Goal: Task Accomplishment & Management: Manage account settings

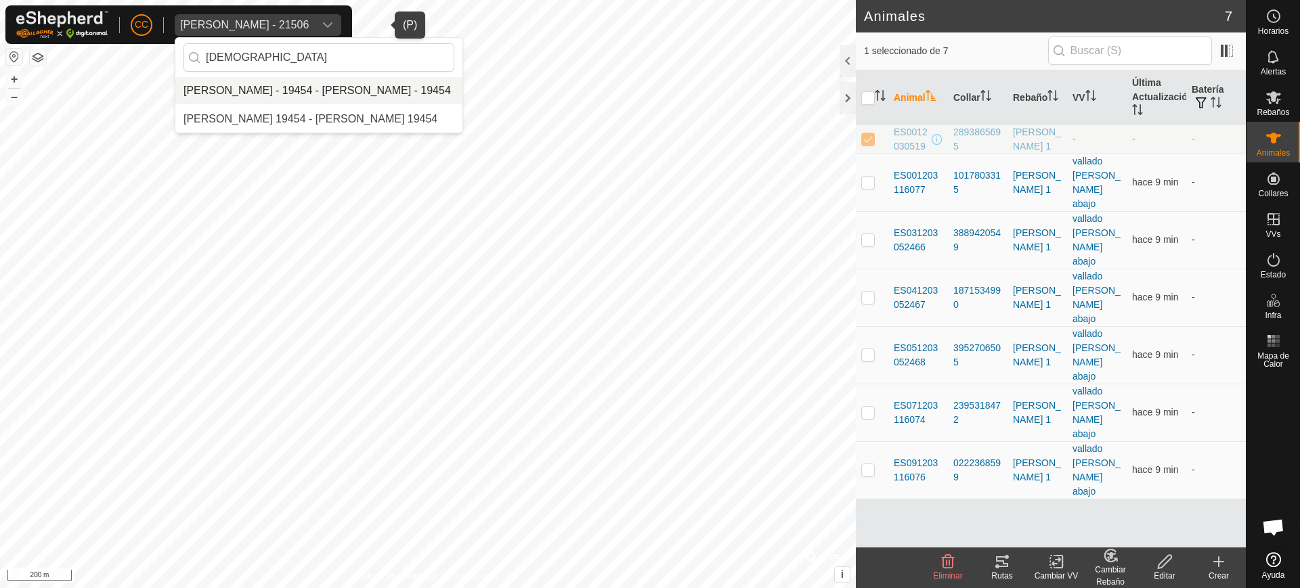
type input "GAY"
click at [305, 94] on li "[PERSON_NAME] - 19454 - [PERSON_NAME] - 19454" at bounding box center [318, 90] width 287 height 27
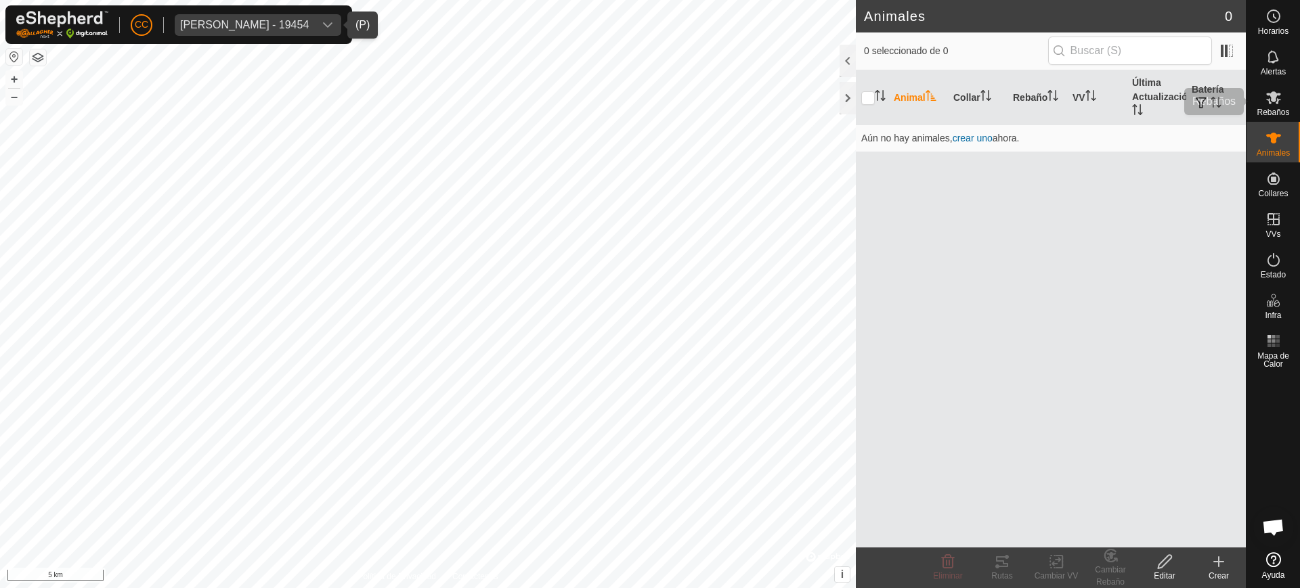
click at [1275, 116] on span "Rebaños" at bounding box center [1273, 112] width 33 height 8
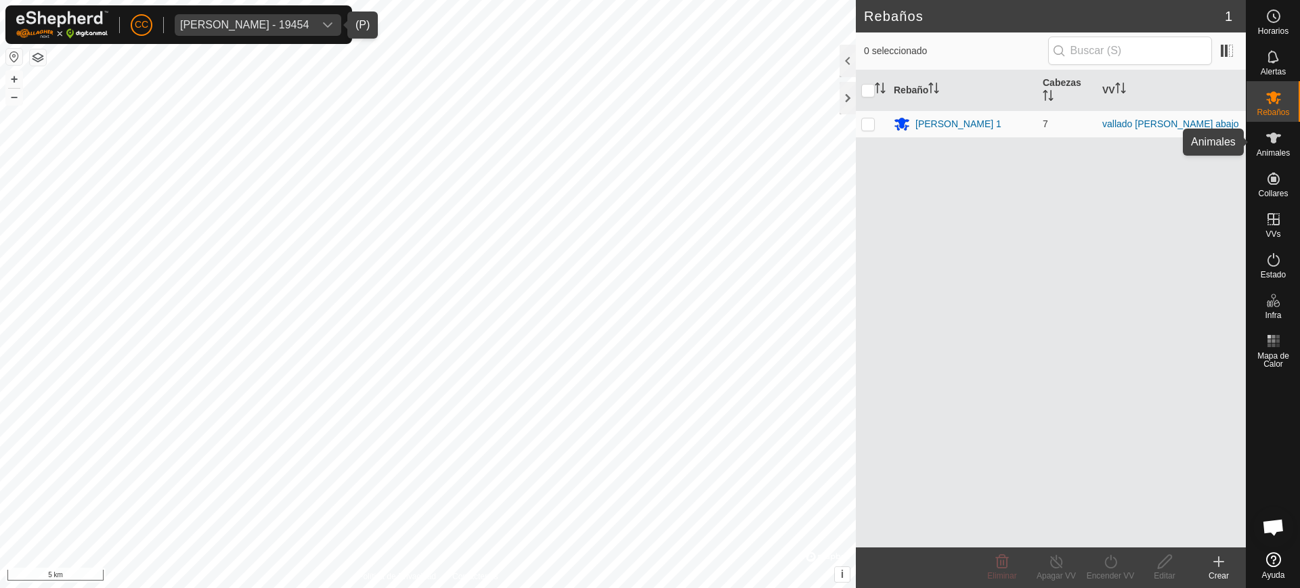
click at [1268, 152] on span "Animales" at bounding box center [1273, 153] width 33 height 8
click at [1270, 155] on span "Animales" at bounding box center [1273, 153] width 33 height 8
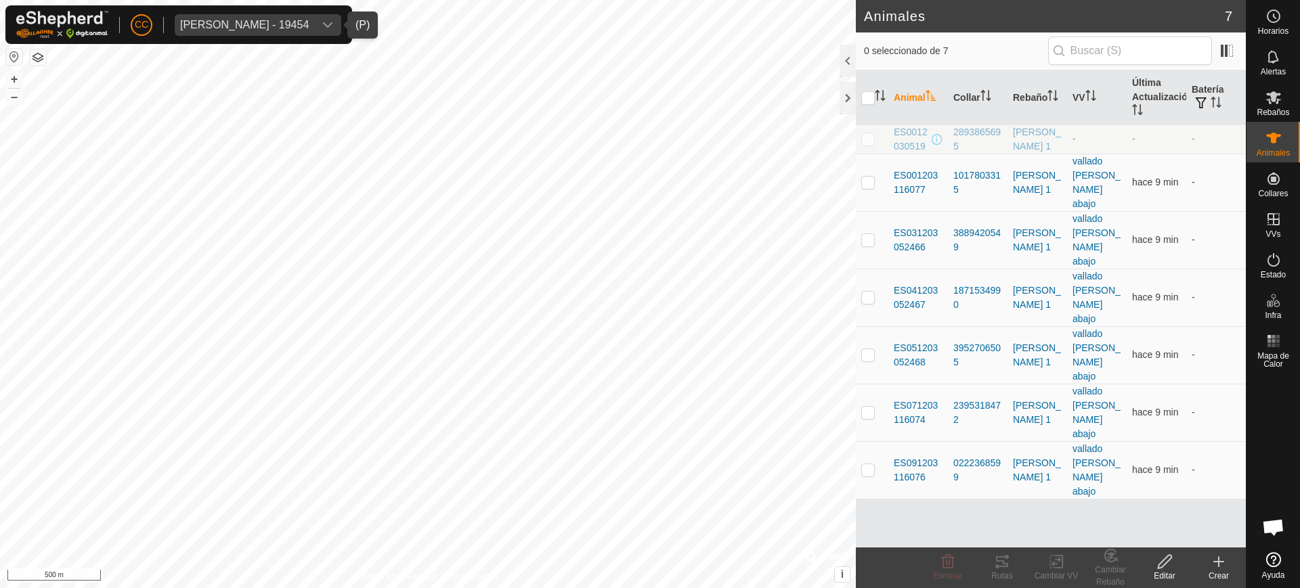
drag, startPoint x: 970, startPoint y: 148, endPoint x: 953, endPoint y: 125, distance: 28.6
click at [953, 125] on td "2893865695" at bounding box center [978, 139] width 60 height 29
copy div "2893865695"
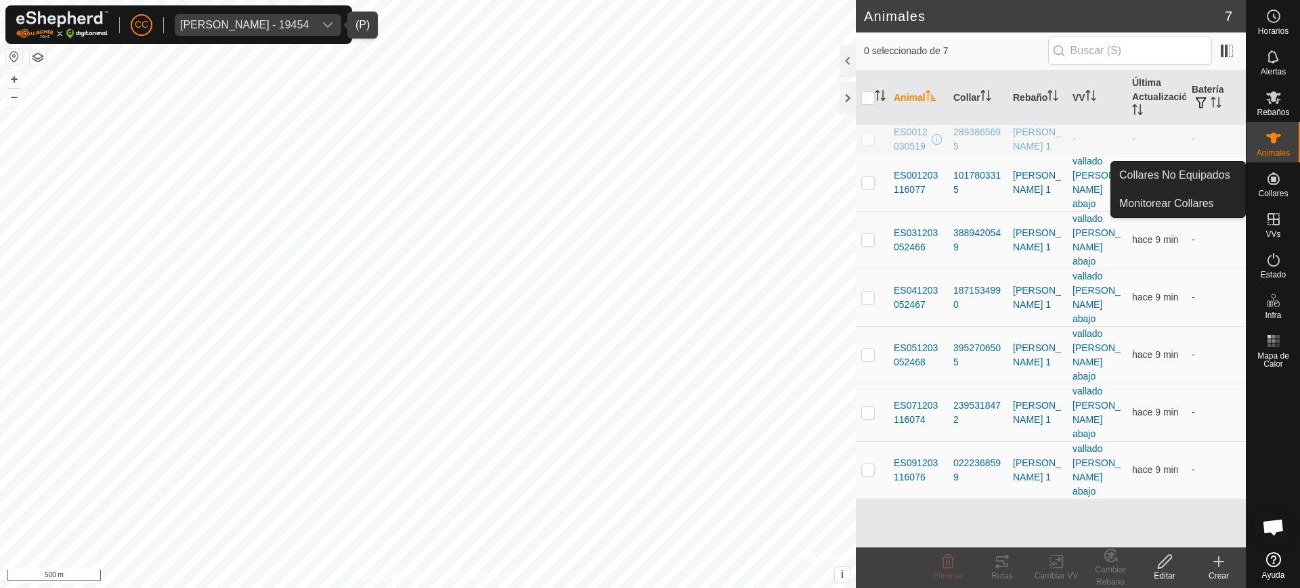
click at [1272, 192] on span "Collares" at bounding box center [1273, 194] width 30 height 8
click at [1208, 175] on link "Collares No Equipados" at bounding box center [1178, 175] width 134 height 27
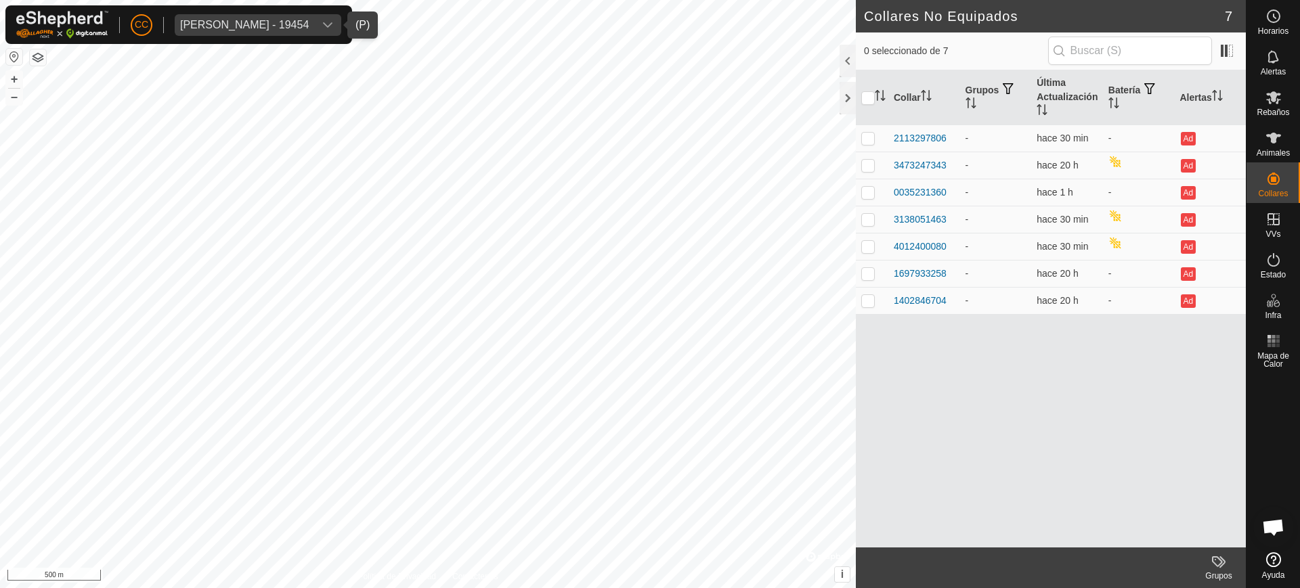
click at [232, 23] on div "Julian Garcia Gayo - 19454" at bounding box center [244, 25] width 129 height 11
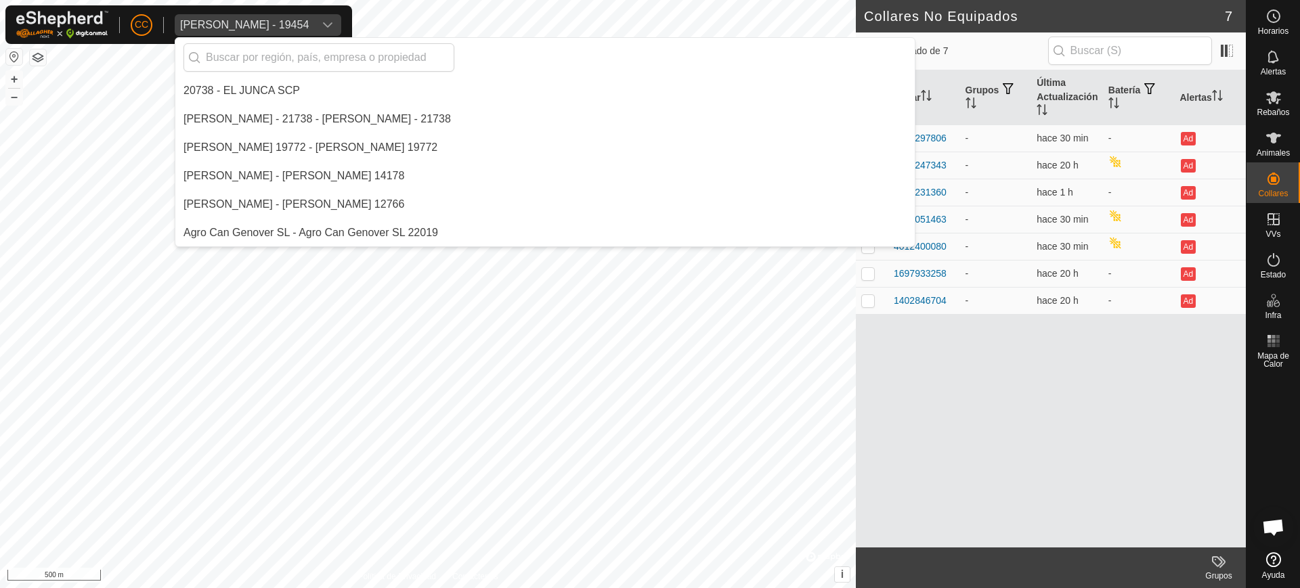
scroll to position [6967, 0]
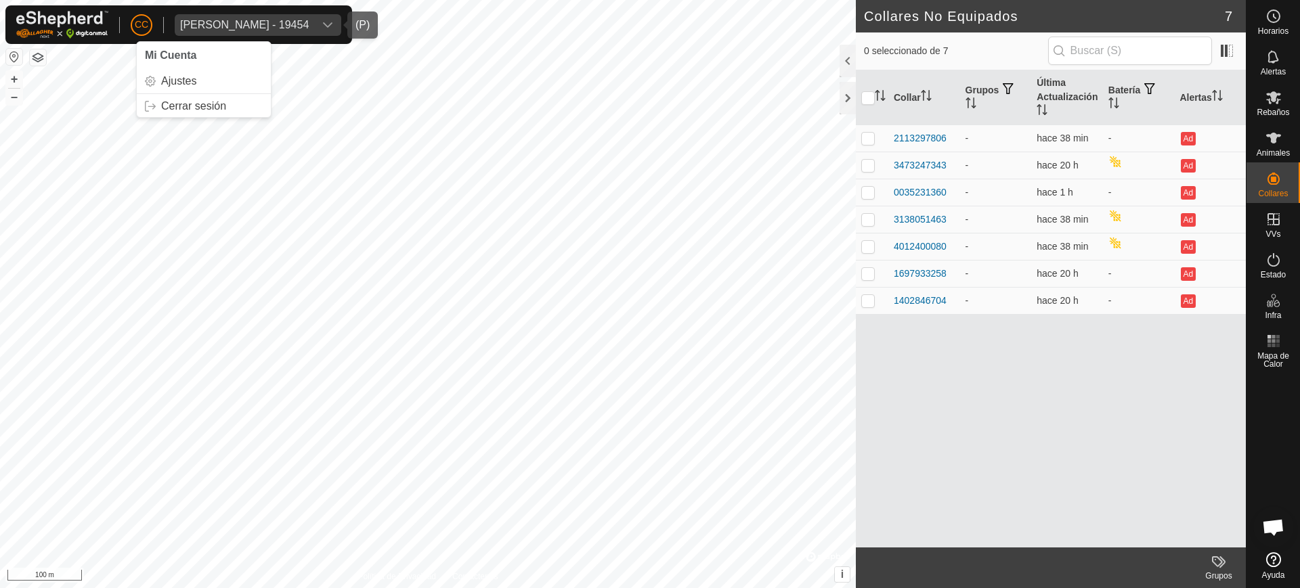
click at [216, 20] on div "Julian Garcia Gayo - 19454" at bounding box center [244, 25] width 129 height 11
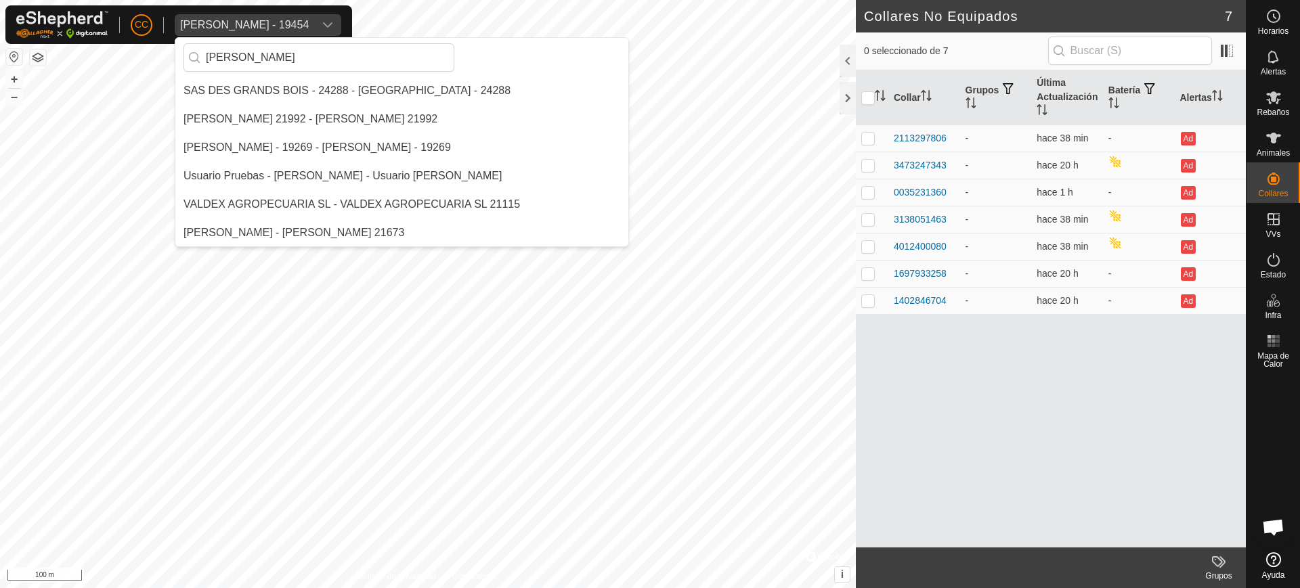
scroll to position [0, 0]
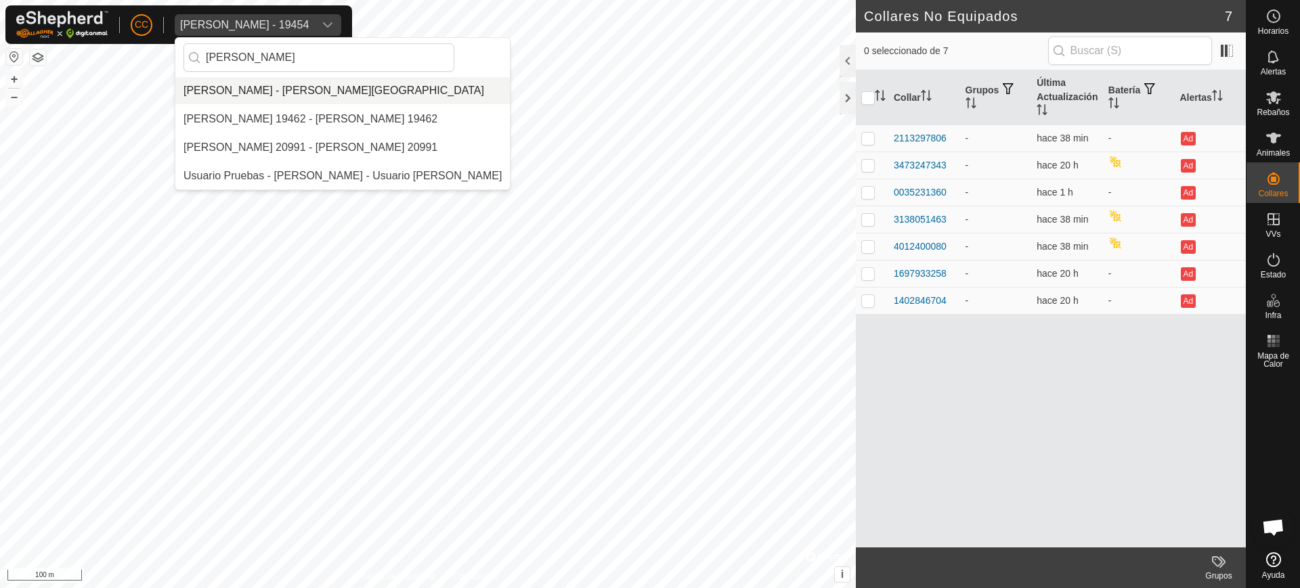
type input "greg"
click at [278, 83] on li "Gregorio Alarcia Monja - Alarcia Monja Farm" at bounding box center [342, 90] width 334 height 27
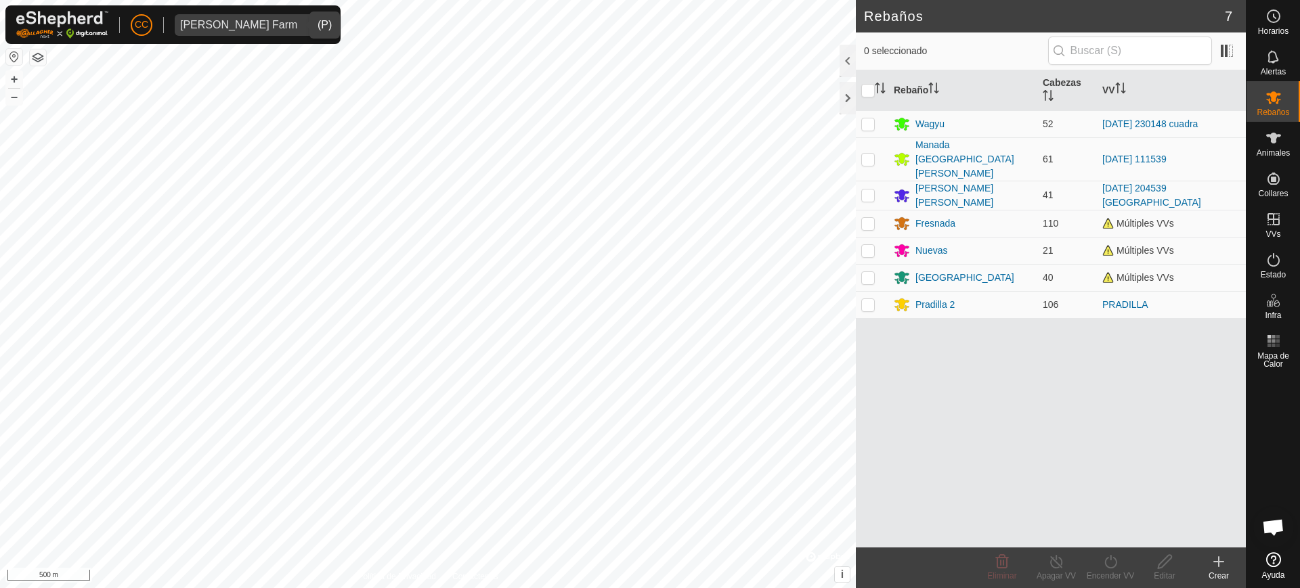
click at [391, 0] on html "CC Alarcia Monja Farm Horarios Alertas Rebaños Animales Collares VVs Estado Inf…" at bounding box center [650, 294] width 1300 height 588
click at [511, 71] on div "1589 0626591305 Fresnada LA RUANDA + – ⇧ i © Mapbox , © OpenStreetMap , Improve…" at bounding box center [428, 294] width 856 height 588
click at [533, 90] on div "6557 1882782191 Fresnada PRADILLA + – ⇧ i © Mapbox , © OpenStreetMap , Improve …" at bounding box center [428, 294] width 856 height 588
click at [412, 218] on div "LA RUANDA Tipo: Zona de Inclusión 7 Animales + – ⇧ i © Mapbox , © OpenStreetMap…" at bounding box center [428, 294] width 856 height 588
click at [578, 167] on div "1371 0446758969 Fresnada LA RUANDA + – ⇧ i © Mapbox , © OpenStreetMap , Improve…" at bounding box center [428, 294] width 856 height 588
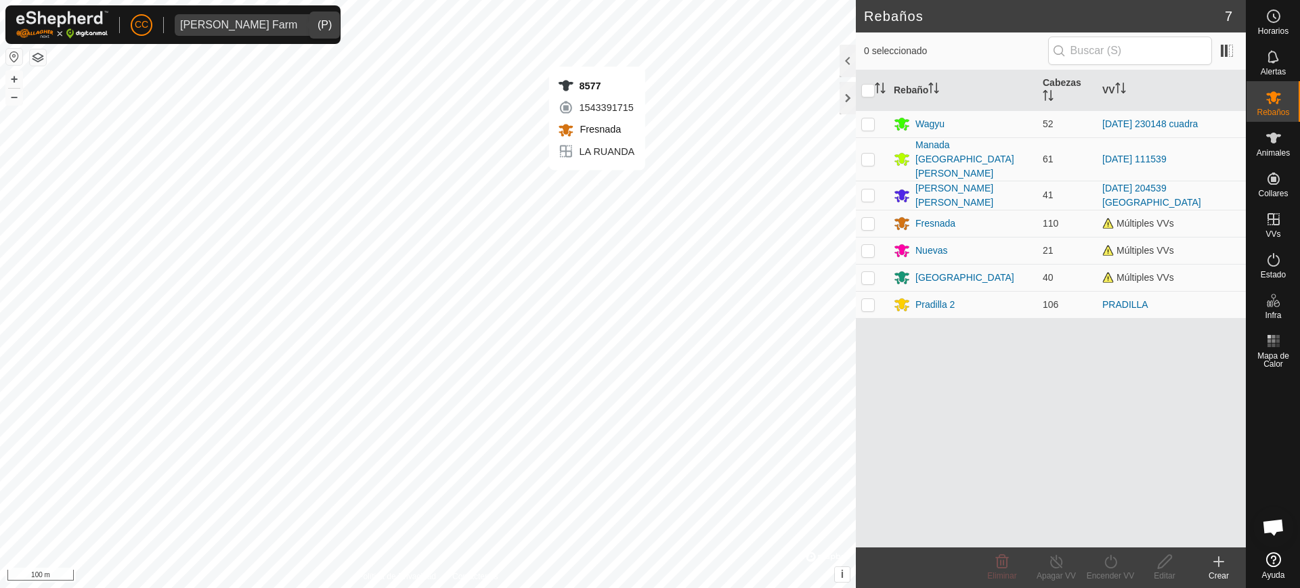
click at [597, 183] on div "8577 1543391715 Fresnada LA RUANDA + – ⇧ i © Mapbox , © OpenStreetMap , Improve…" at bounding box center [428, 294] width 856 height 588
click at [517, 233] on div "4163 3794546446 Fresnada LA RUANDA + – ⇧ i © Mapbox , © OpenStreetMap , Improve…" at bounding box center [428, 294] width 856 height 588
click at [685, 260] on div "0973 0544468333 Pradilla 2 PRADILLA + – ⇧ i © Mapbox , © OpenStreetMap , Improv…" at bounding box center [428, 294] width 856 height 588
click at [713, 272] on div "2385 2583213067 Nuevas LA RUANDA + – ⇧ i © Mapbox , © OpenStreetMap , Improve t…" at bounding box center [428, 294] width 856 height 588
click at [1273, 132] on icon at bounding box center [1274, 138] width 16 height 16
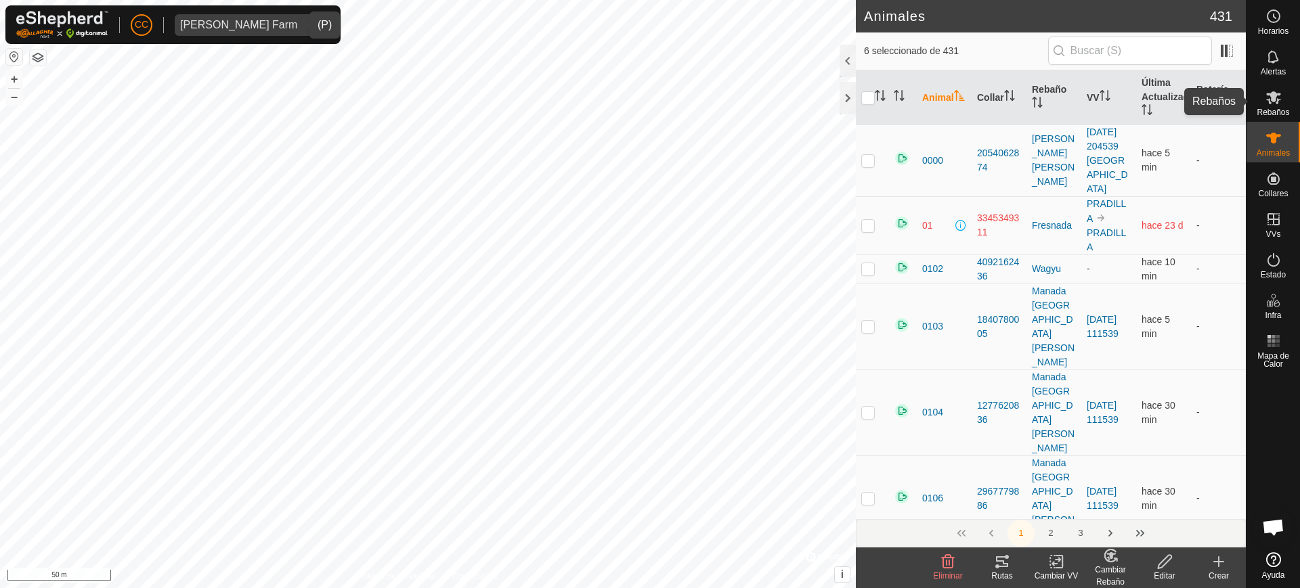
click at [1282, 108] on span "Rebaños" at bounding box center [1273, 112] width 33 height 8
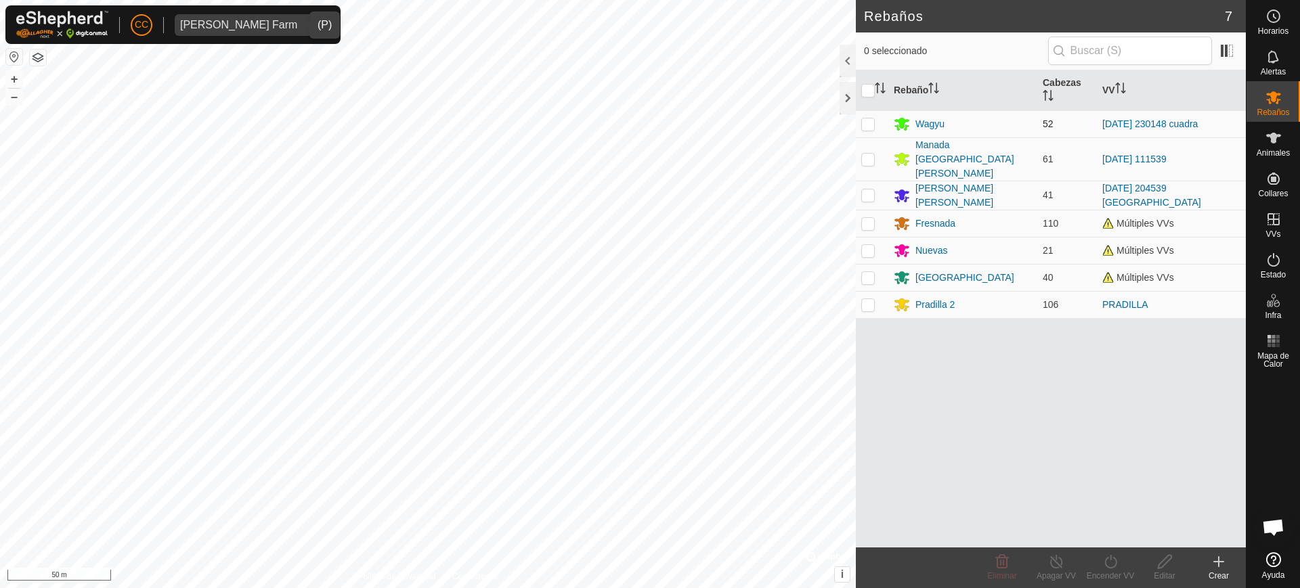
click at [870, 120] on p-checkbox at bounding box center [868, 123] width 14 height 11
checkbox input "true"
click at [1108, 565] on icon at bounding box center [1110, 562] width 17 height 16
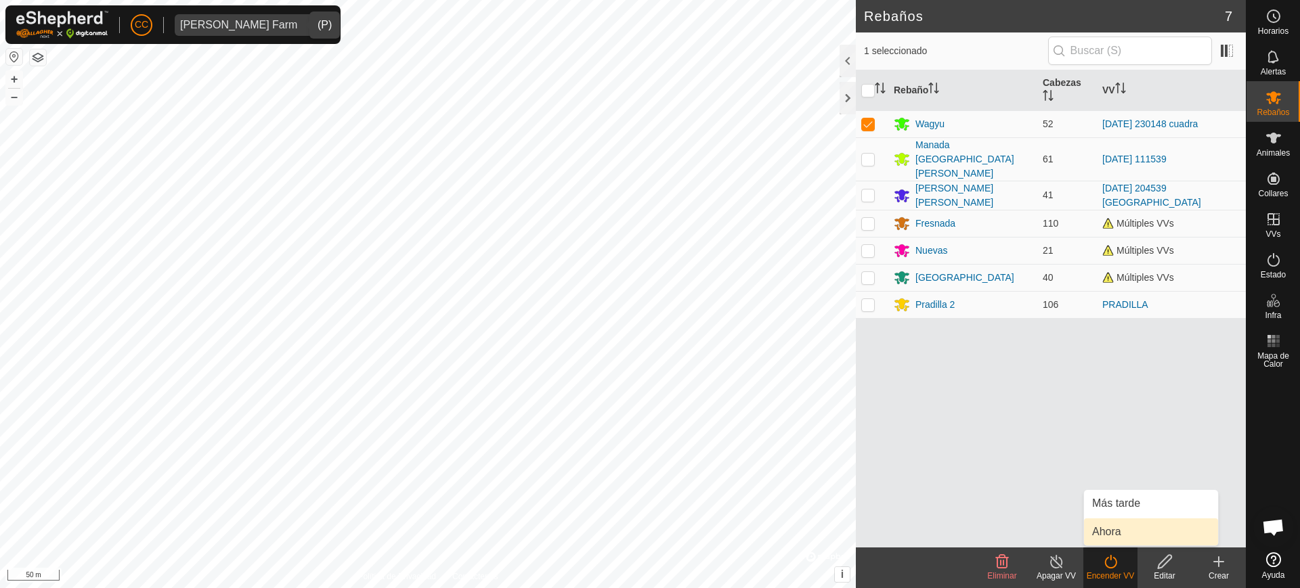
click at [1106, 529] on link "Ahora" at bounding box center [1151, 532] width 134 height 27
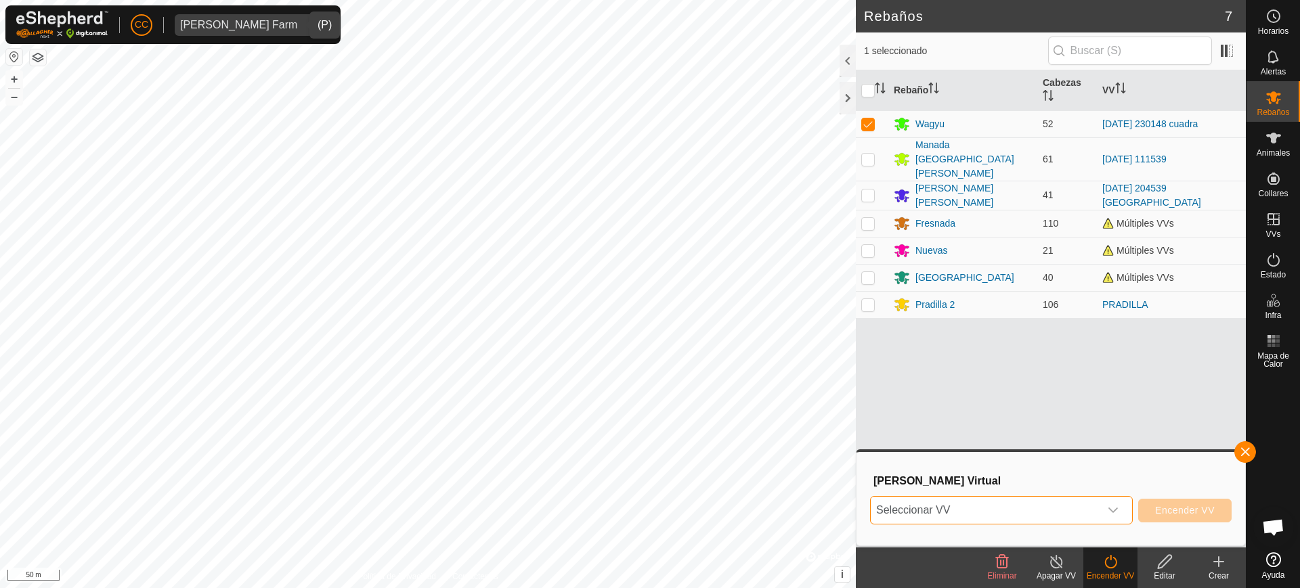
click at [987, 505] on span "Seleccionar VV" at bounding box center [985, 510] width 229 height 27
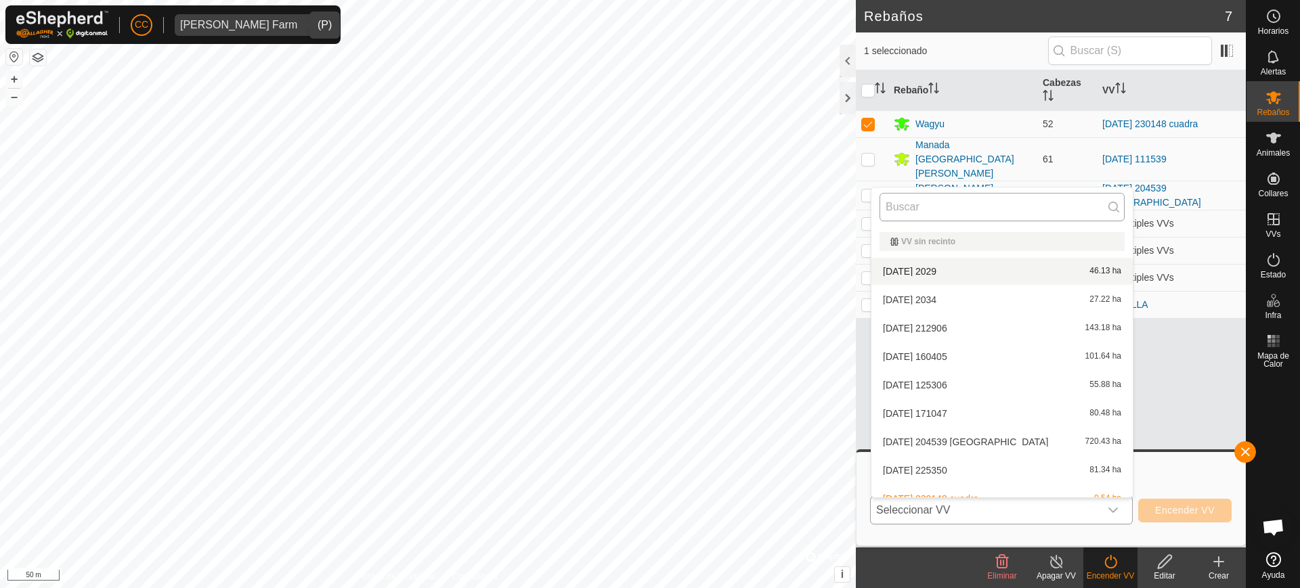
click at [933, 203] on input "text" at bounding box center [1002, 207] width 245 height 28
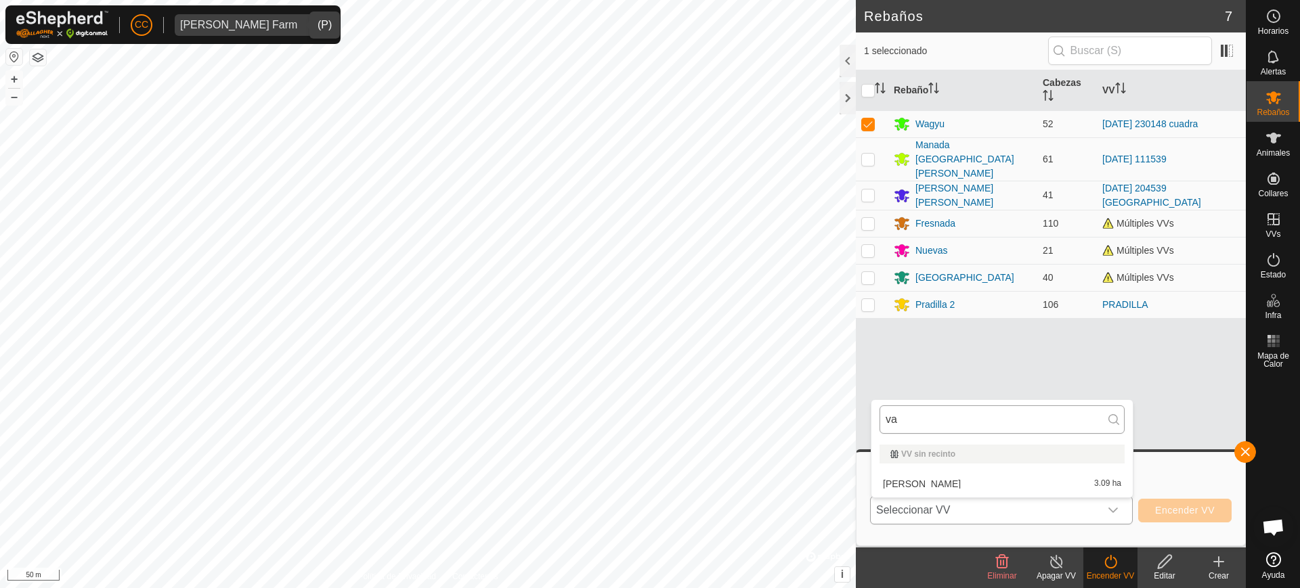
type input "v"
type input "ba"
click at [1040, 473] on li "Bagadia 60.14 ha" at bounding box center [1001, 484] width 261 height 27
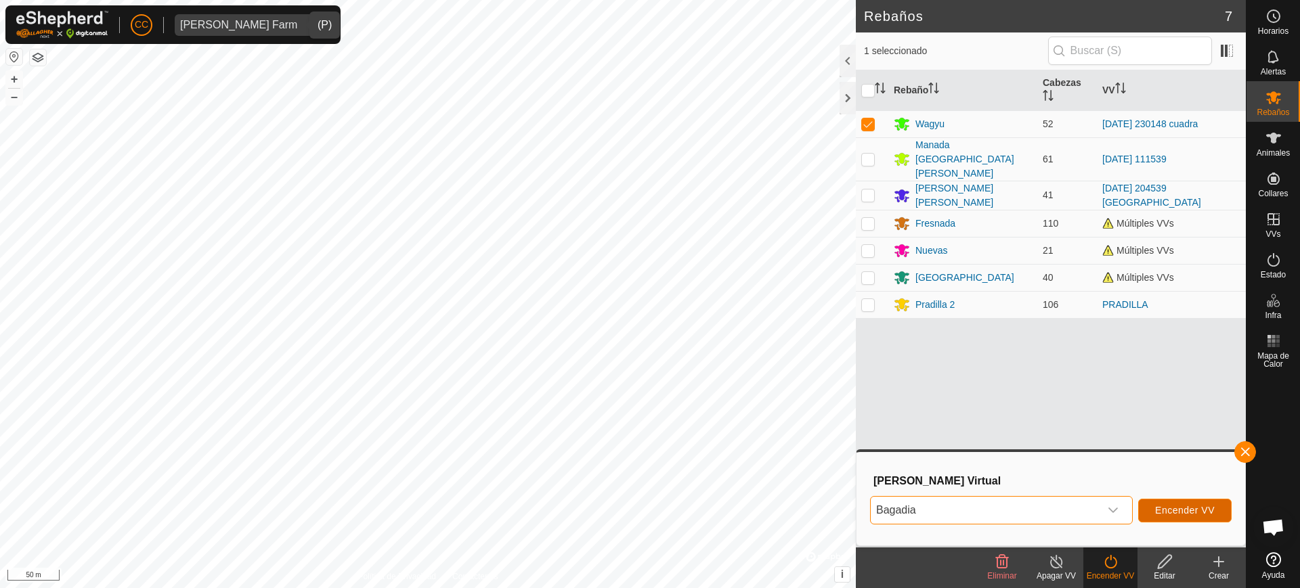
click at [1207, 509] on span "Encender VV" at bounding box center [1185, 510] width 60 height 11
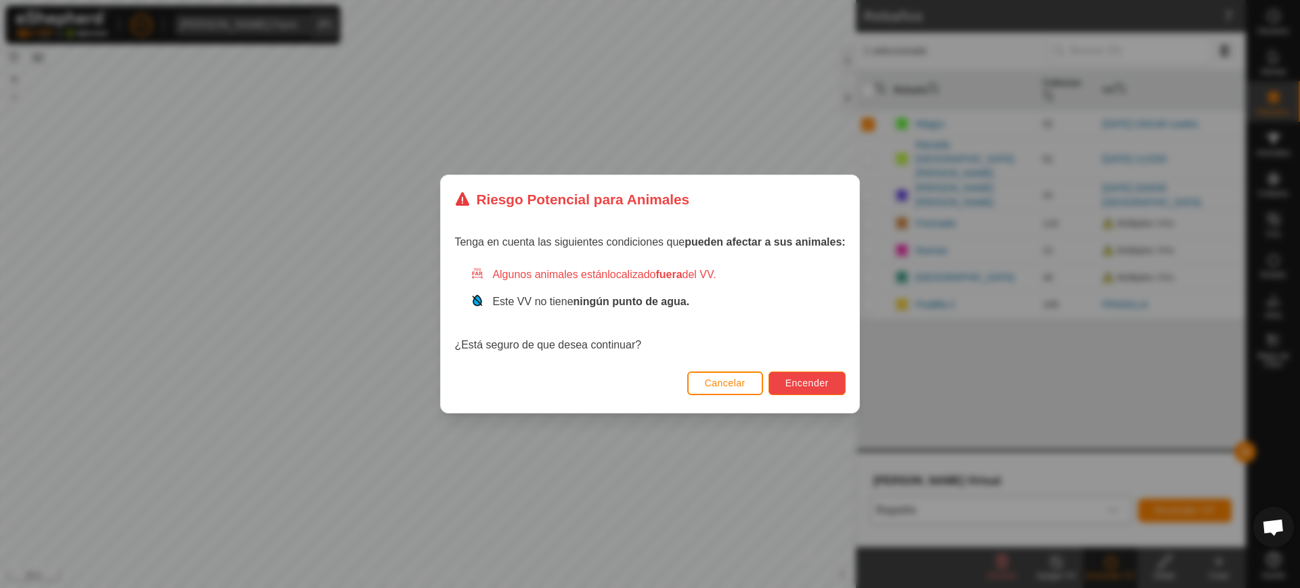
click at [810, 388] on span "Encender" at bounding box center [806, 383] width 43 height 11
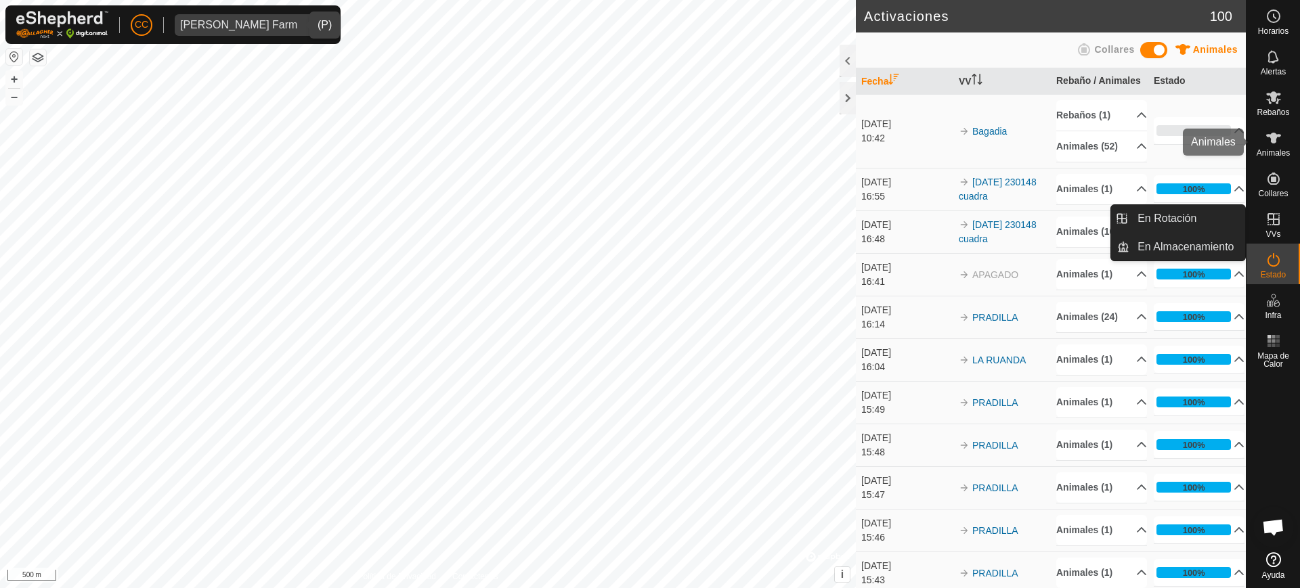
click at [1278, 142] on icon at bounding box center [1274, 138] width 16 height 16
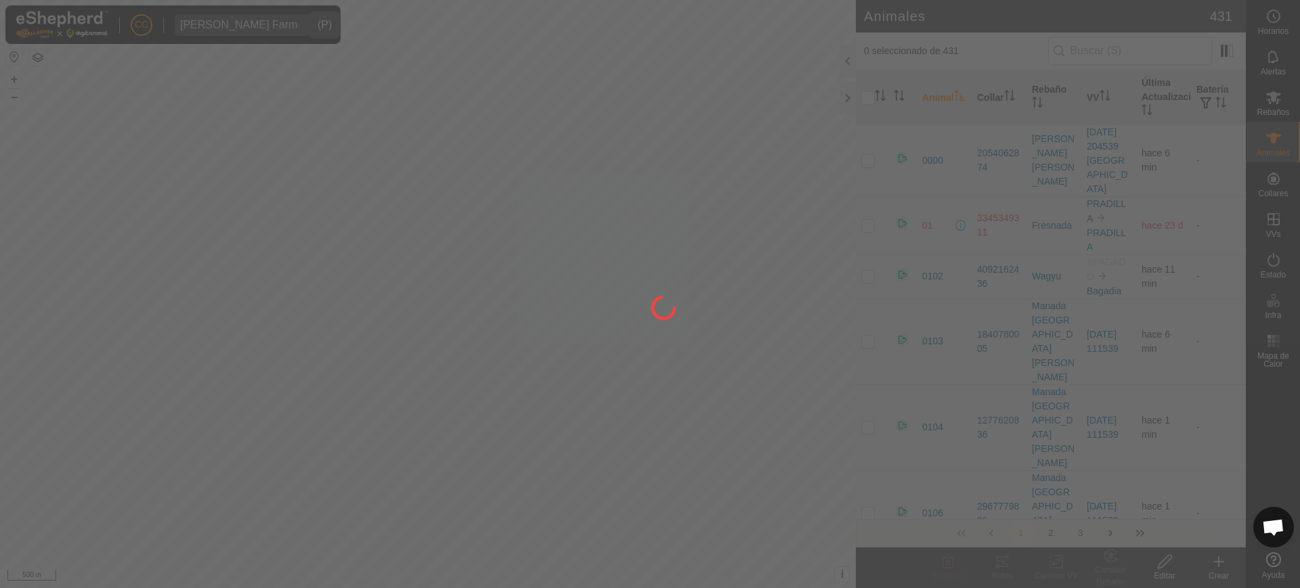
click at [1108, 93] on div at bounding box center [650, 294] width 1300 height 588
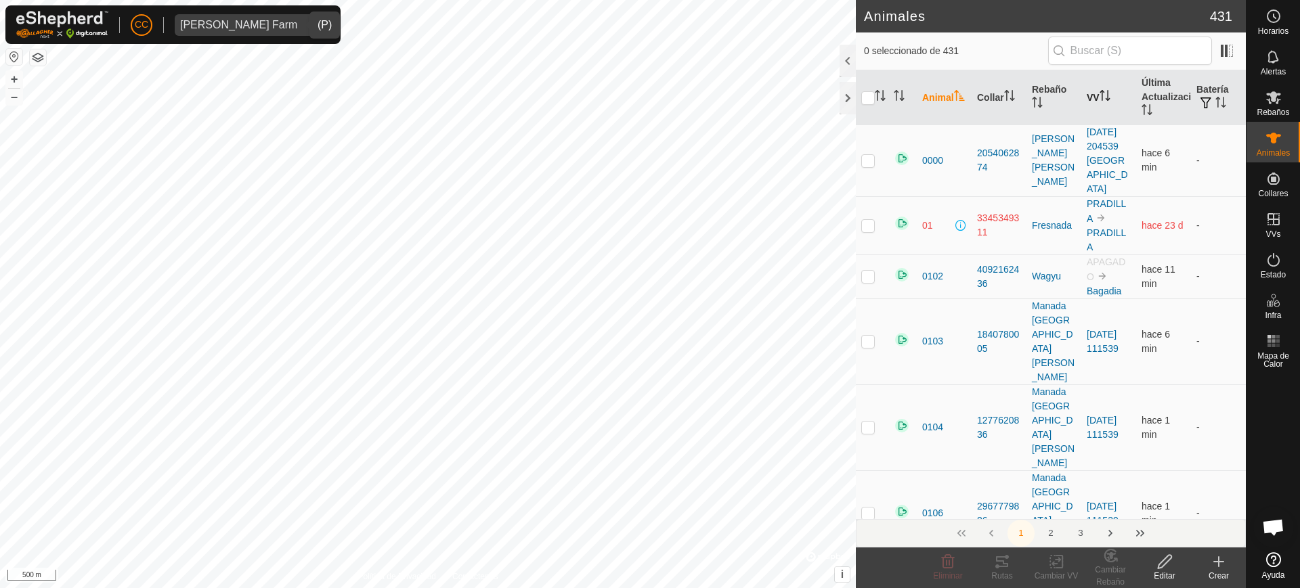
click at [1100, 93] on icon "Activar para ordenar" at bounding box center [1105, 95] width 11 height 11
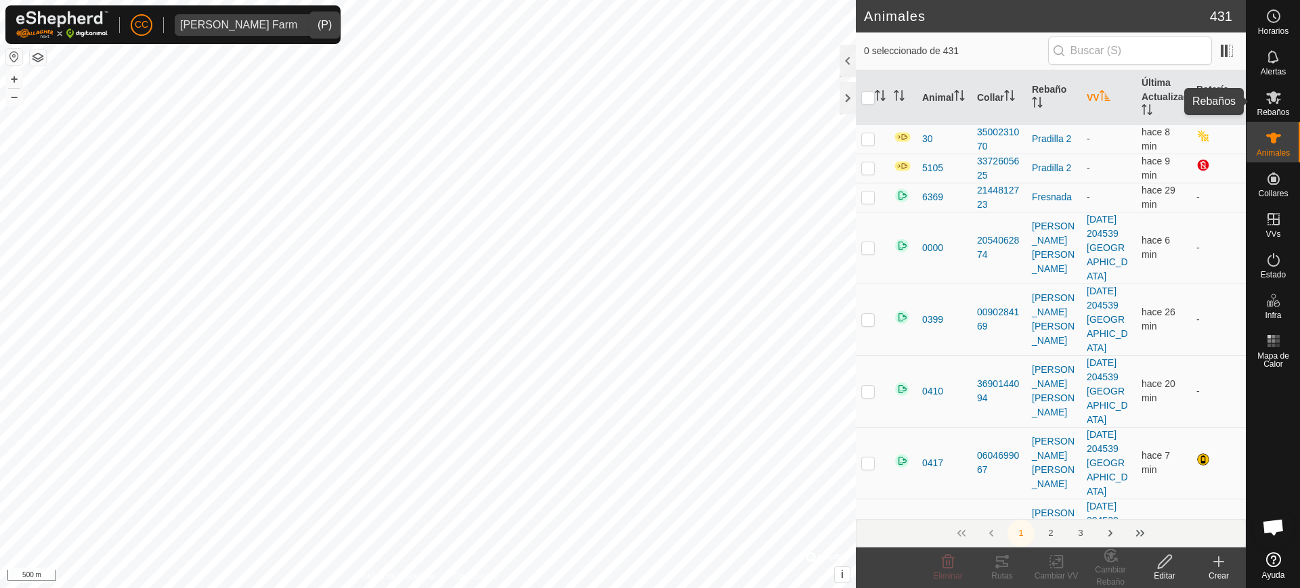
click at [1271, 108] on span "Rebaños" at bounding box center [1273, 112] width 33 height 8
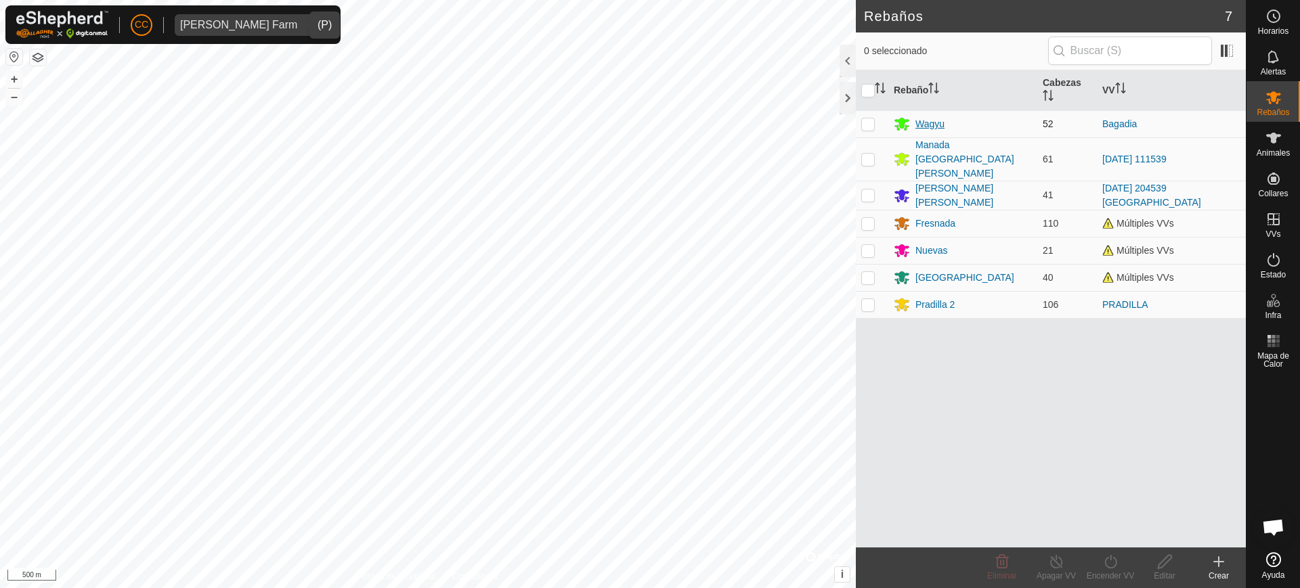
click at [926, 121] on div "Wagyu" at bounding box center [929, 124] width 29 height 14
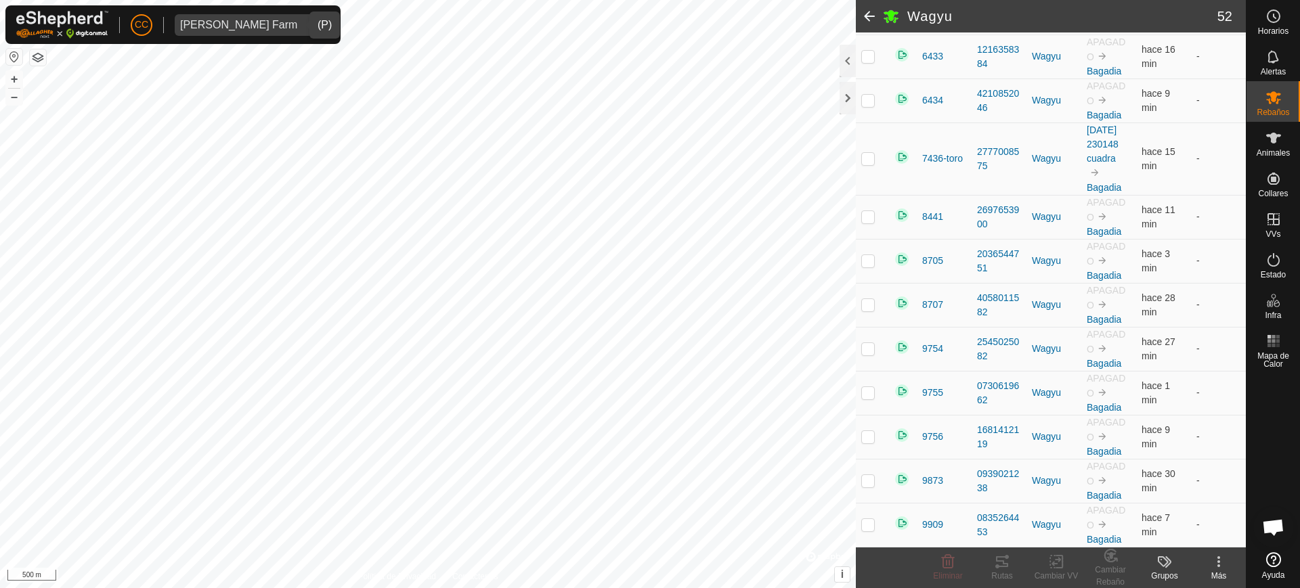
scroll to position [2442, 0]
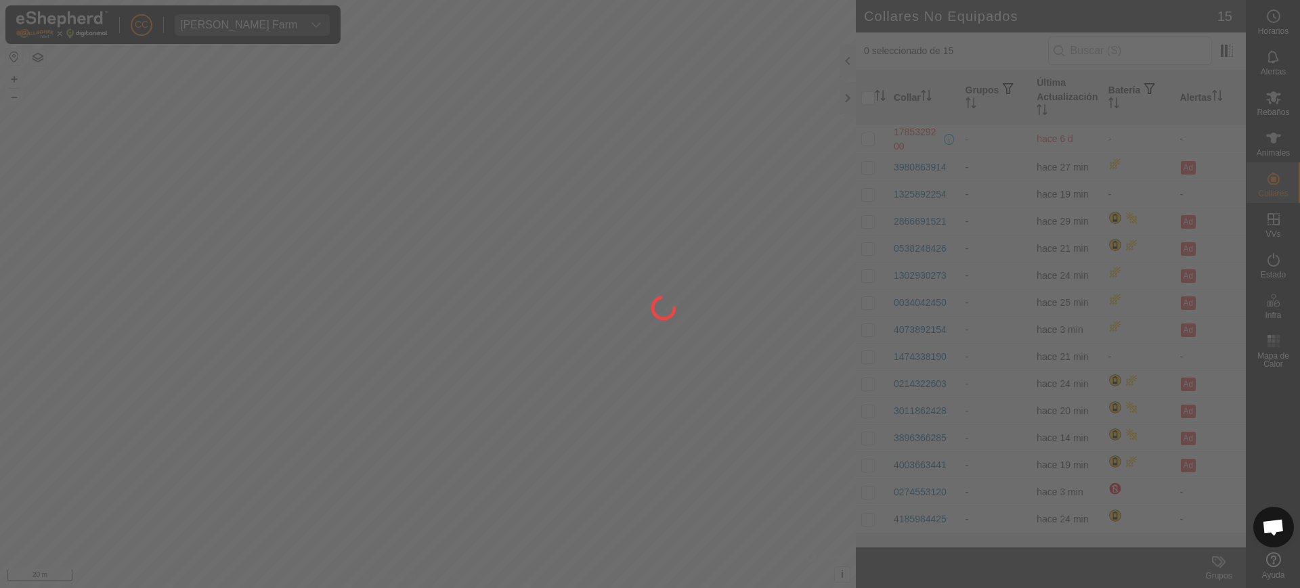
scroll to position [1054, 0]
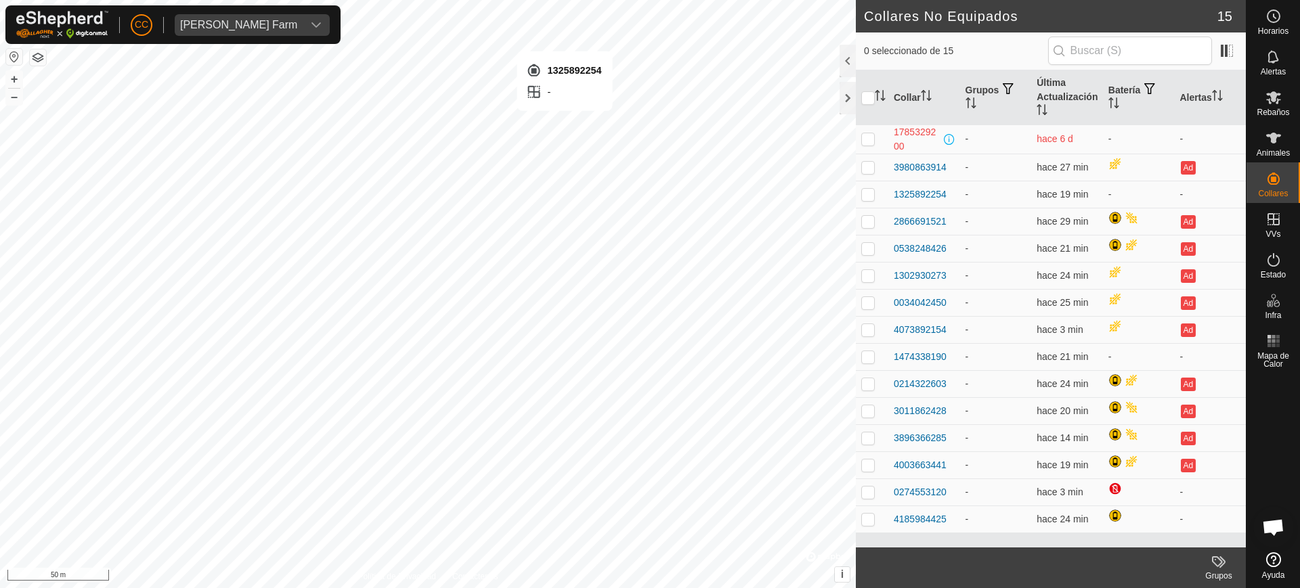
checkbox input "true"
click at [617, 229] on div "3980863914 - + – ⇧ i © Mapbox , © OpenStreetMap , Improve this map 50 m" at bounding box center [428, 294] width 856 height 588
checkbox input "true"
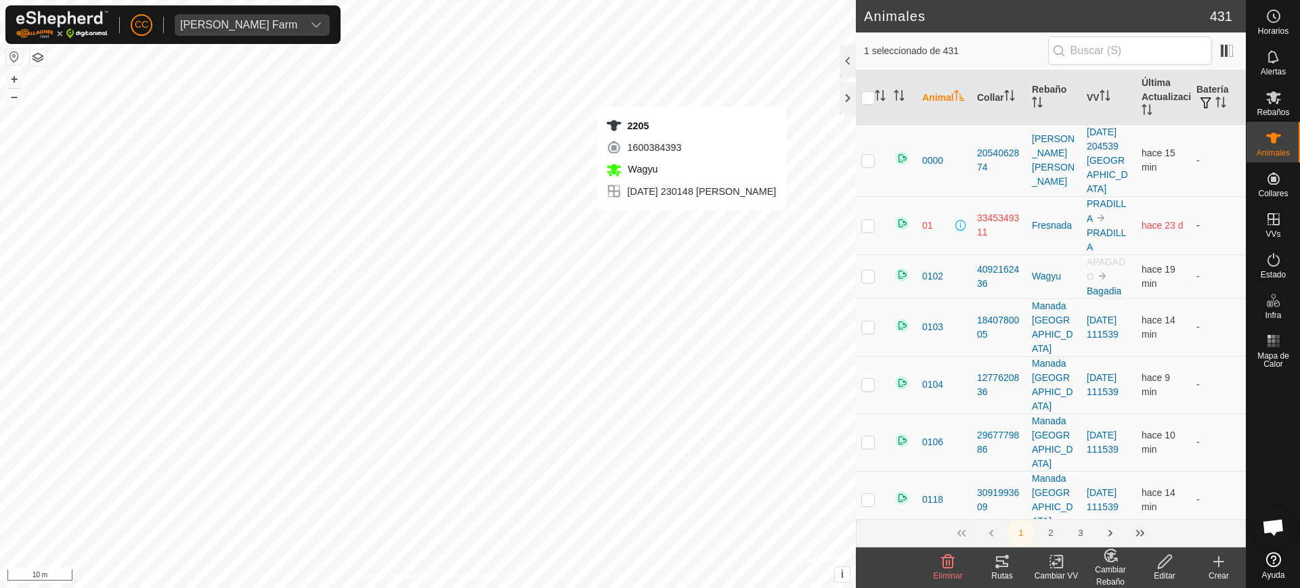
click at [692, 223] on div "2205 1600384393 Wagyu 2025-05-26 230148 cuadra + – ⇧ i © Mapbox , © OpenStreetM…" at bounding box center [428, 294] width 856 height 588
checkbox input "true"
click at [704, 259] on div "7436-toro 2777008575 Wagyu 2025-05-26 230148 cuadra + – ⇧ i © Mapbox , © OpenSt…" at bounding box center [428, 294] width 856 height 588
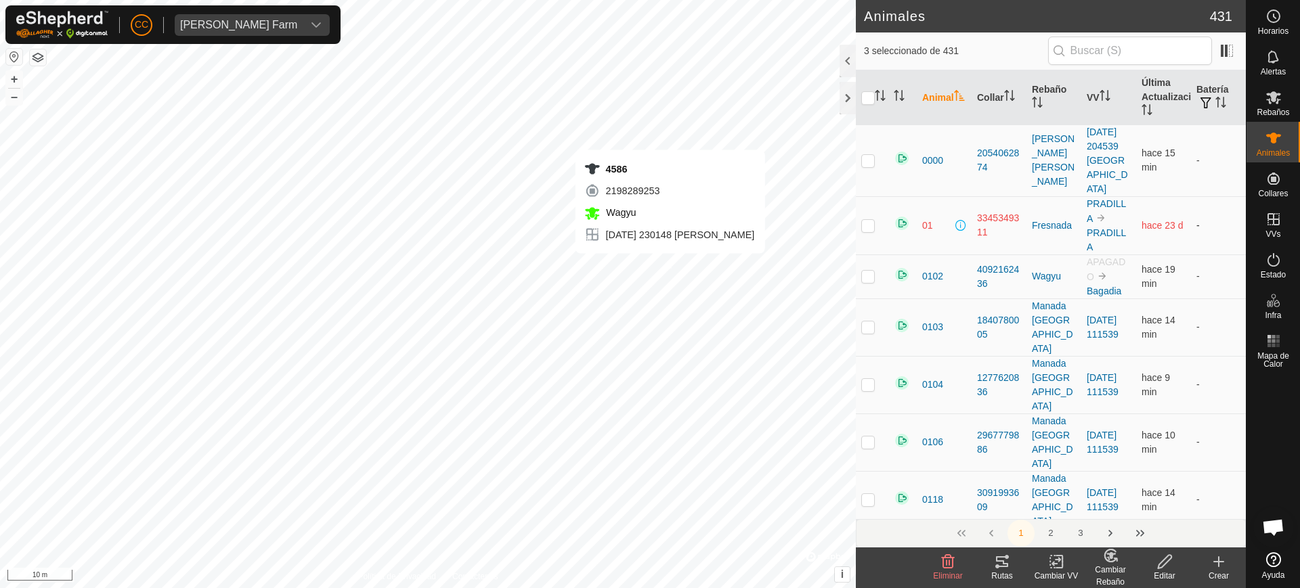
click at [670, 267] on div "4586 2198289253 Wagyu 2025-05-26 230148 cuadra + – ⇧ i © Mapbox , © OpenStreetM…" at bounding box center [428, 294] width 856 height 588
click at [716, 296] on div "0631 1717805072 Wagyu 2025-05-26 230148 cuadra + – ⇧ i © Mapbox , © OpenStreetM…" at bounding box center [428, 294] width 856 height 588
click at [714, 302] on div "0631 1717805072 Wagyu 2025-05-26 230148 cuadra + – ⇧ i © Mapbox , © OpenStreetM…" at bounding box center [428, 294] width 856 height 588
click at [714, 303] on div "4587 3156353476 Wagyu 2025-05-26 230148 cuadra + – ⇧ i © Mapbox , © OpenStreetM…" at bounding box center [428, 294] width 856 height 588
click at [715, 296] on div "0631 1717805072 Wagyu 2025-05-26 230148 cuadra + – ⇧ i © Mapbox , © OpenStreetM…" at bounding box center [428, 294] width 856 height 588
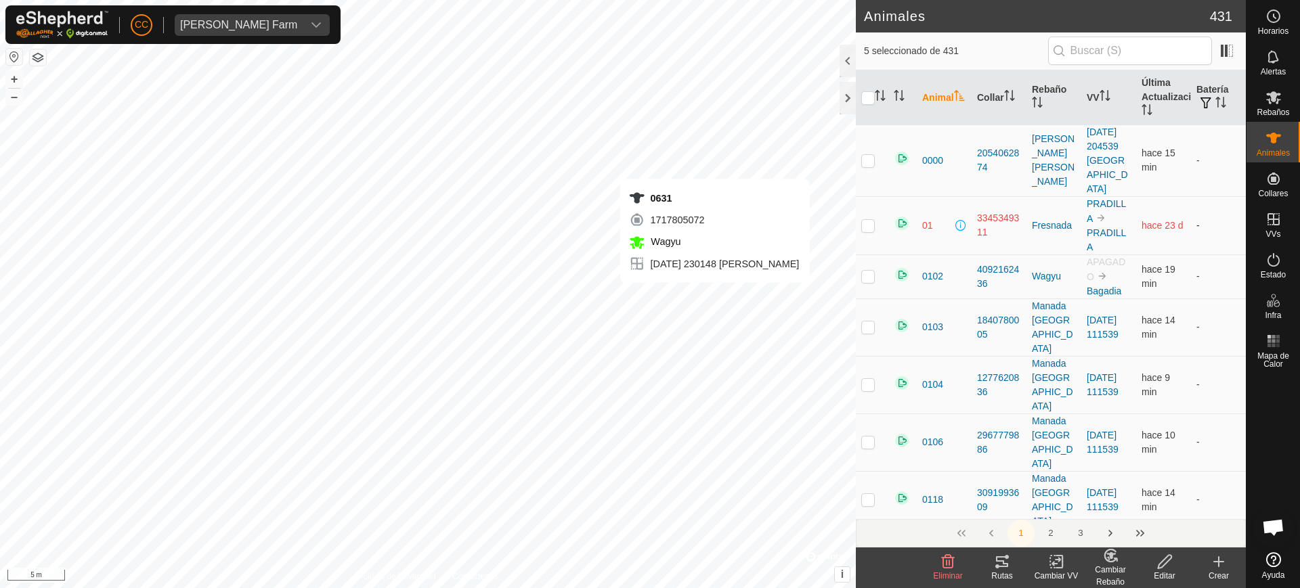
checkbox input "true"
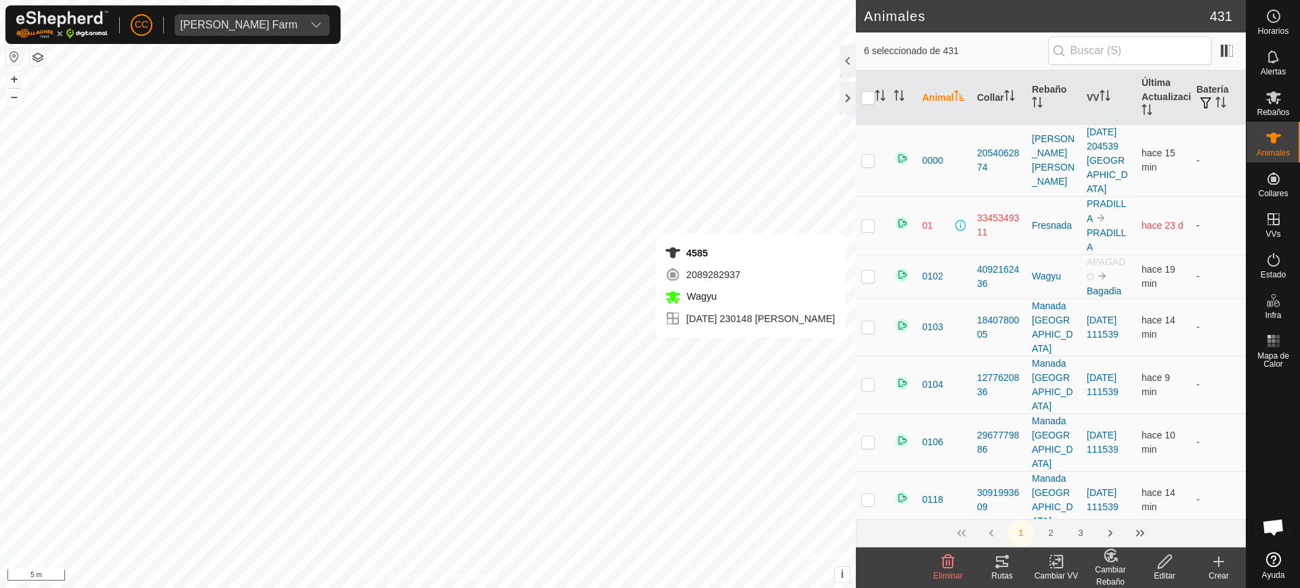
click at [751, 351] on div "4585 2089282937 Wagyu 2025-05-26 230148 cuadra + – ⇧ i © Mapbox , © OpenStreetM…" at bounding box center [428, 294] width 856 height 588
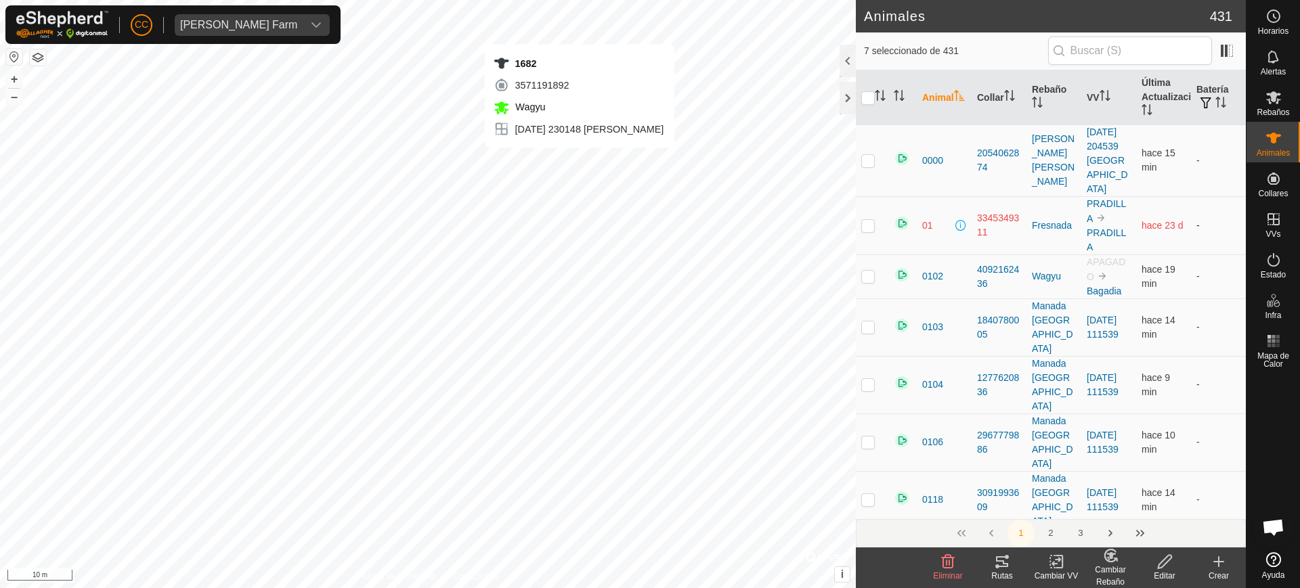
click at [579, 161] on div "1682 3571191892 Wagyu 2025-05-26 230148 cuadra + – ⇧ i © Mapbox , © OpenStreetM…" at bounding box center [428, 294] width 856 height 588
checkbox input "true"
click at [555, 140] on div "4610 3059279170 Wagyu 2025-05-26 230148 cuadra + – ⇧ i © Mapbox , © OpenStreetM…" at bounding box center [428, 294] width 856 height 588
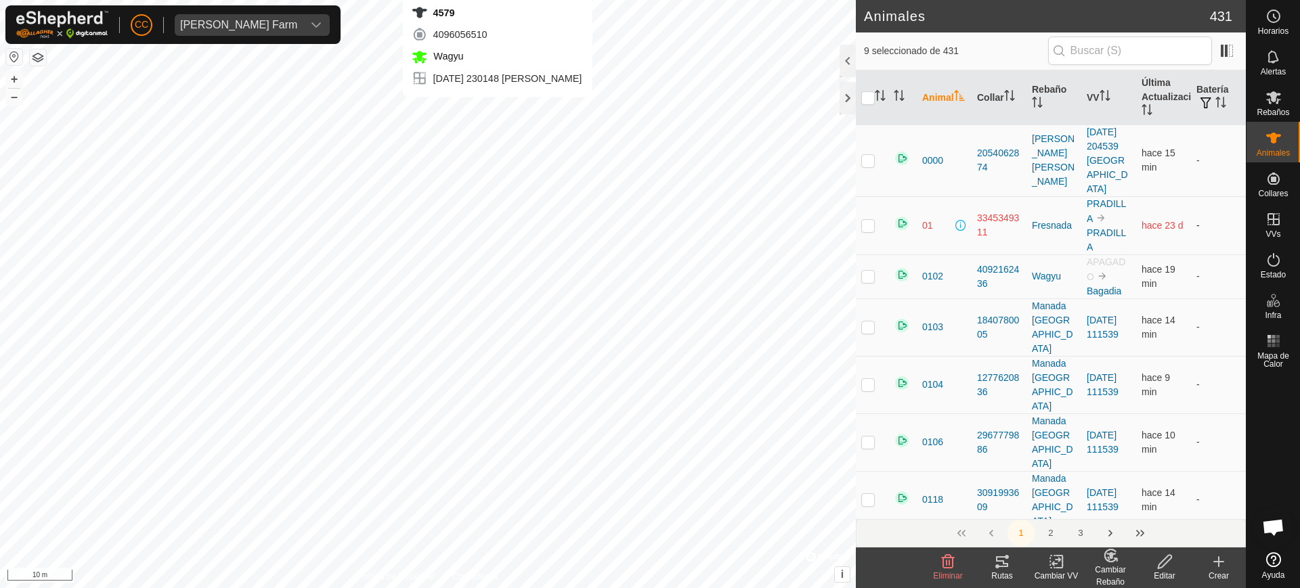
click at [498, 111] on div "4579 4096056510 Wagyu 2025-05-26 230148 cuadra + – ⇧ i © Mapbox , © OpenStreetM…" at bounding box center [428, 294] width 856 height 588
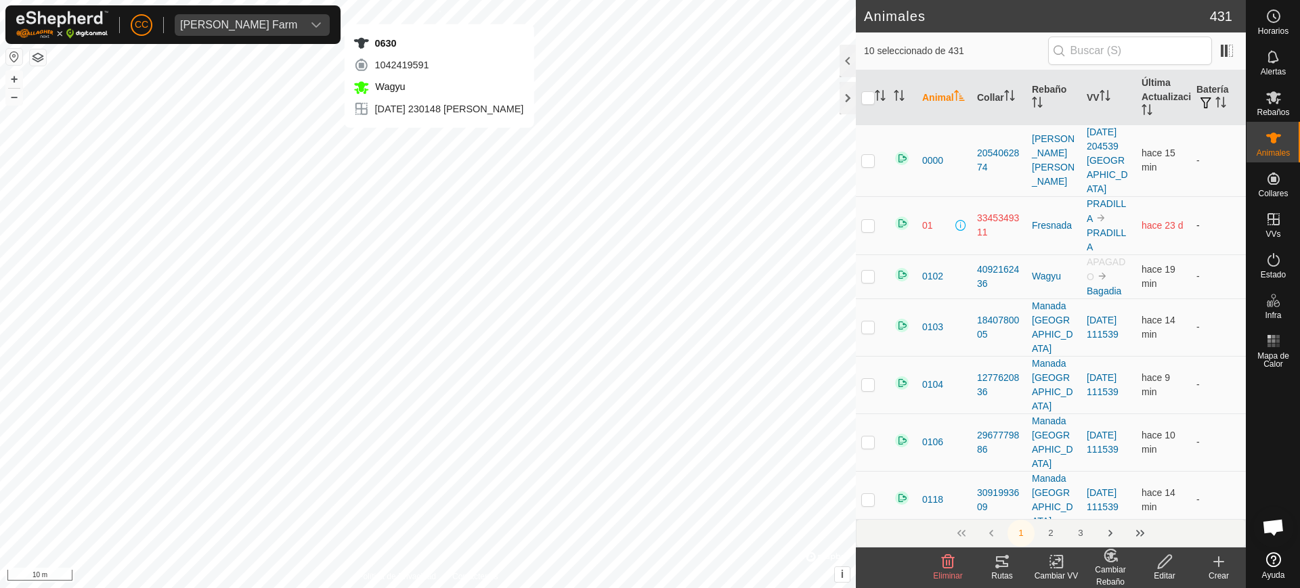
click at [439, 10] on div "0630 1042419591 Wagyu 2025-05-26 230148 cuadra + – ⇧ i © Mapbox , © OpenStreetM…" at bounding box center [428, 294] width 856 height 588
checkbox input "true"
click at [880, 92] on icon "Activar para ordenar" at bounding box center [880, 95] width 11 height 11
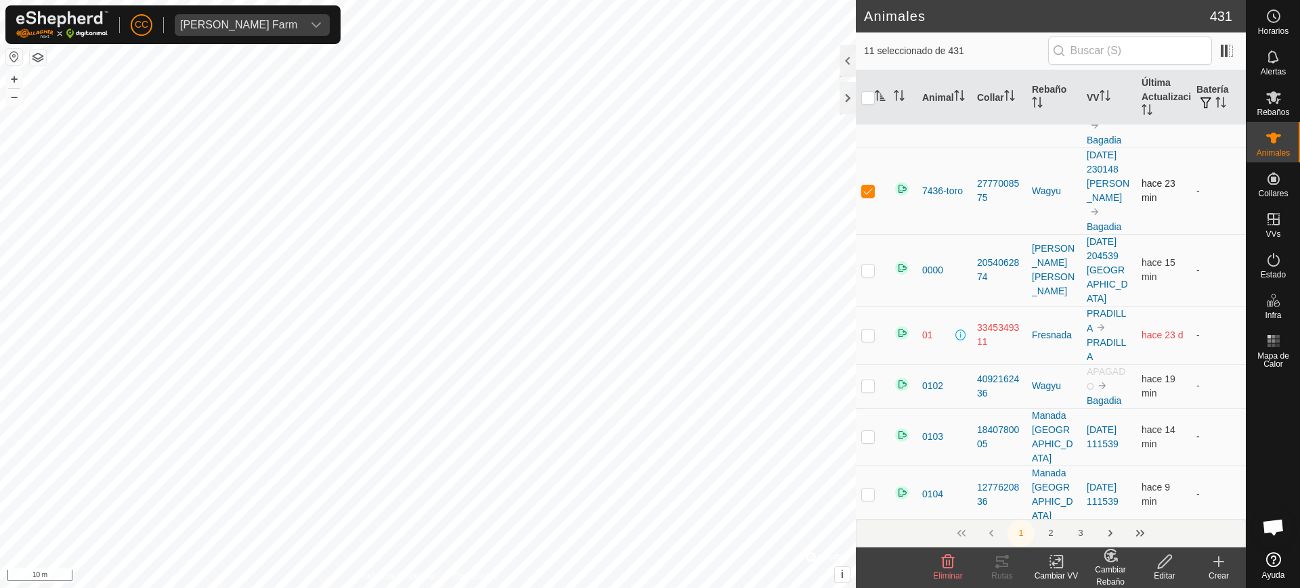
scroll to position [846, 0]
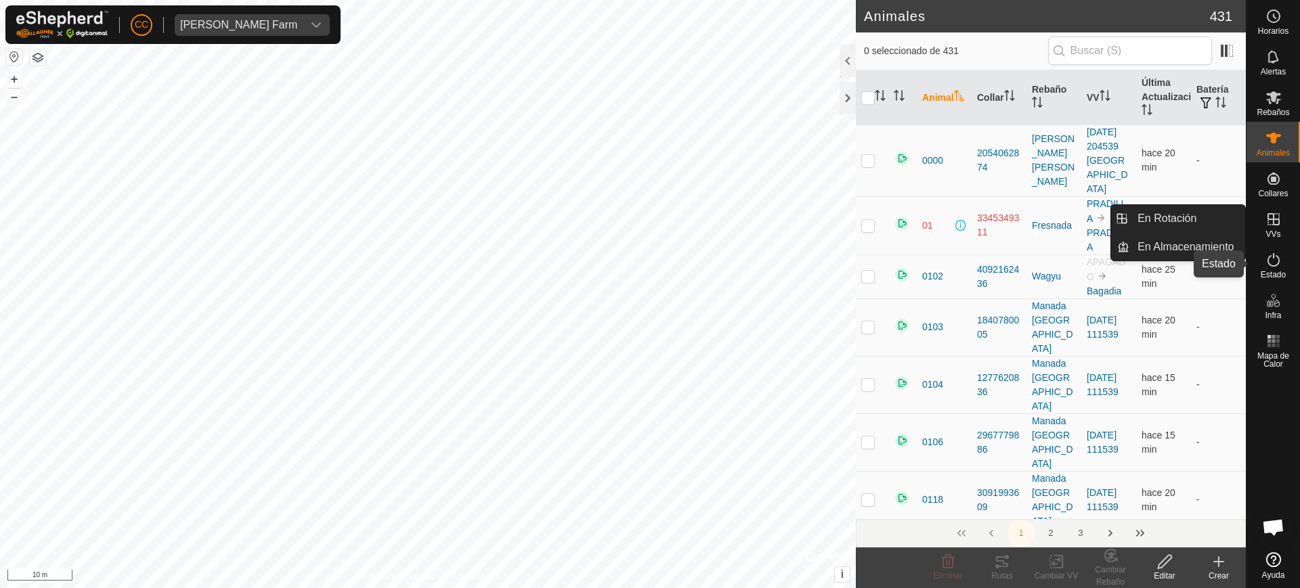
click at [1268, 266] on icon at bounding box center [1274, 260] width 16 height 16
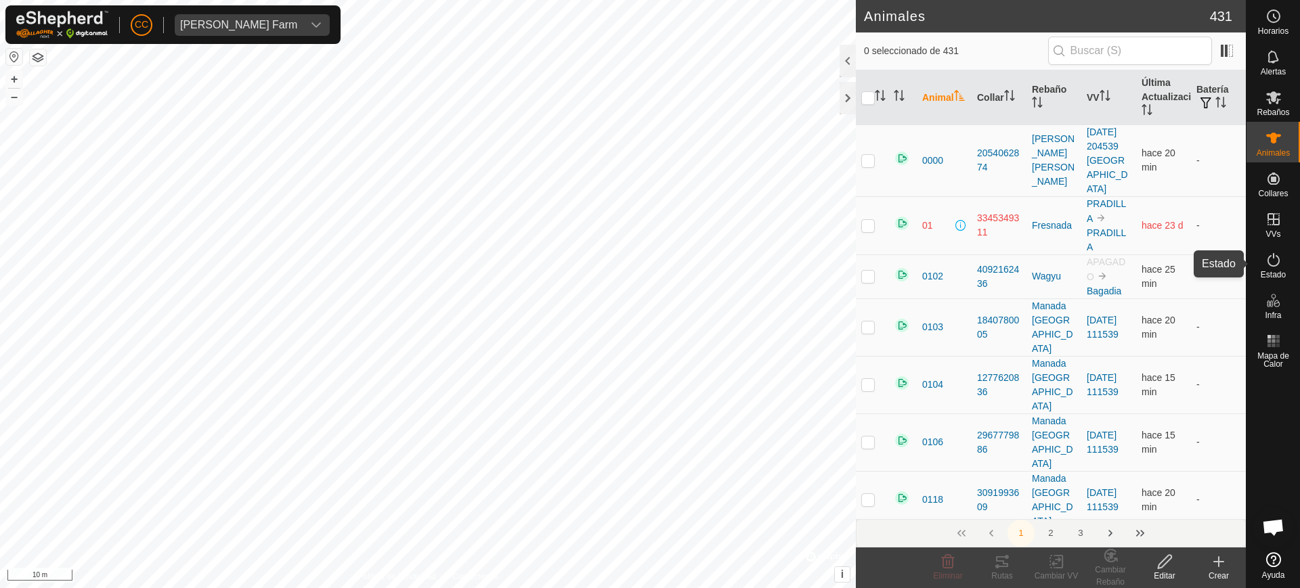
click at [1274, 265] on icon at bounding box center [1274, 260] width 12 height 14
click at [1270, 263] on icon at bounding box center [1274, 260] width 16 height 16
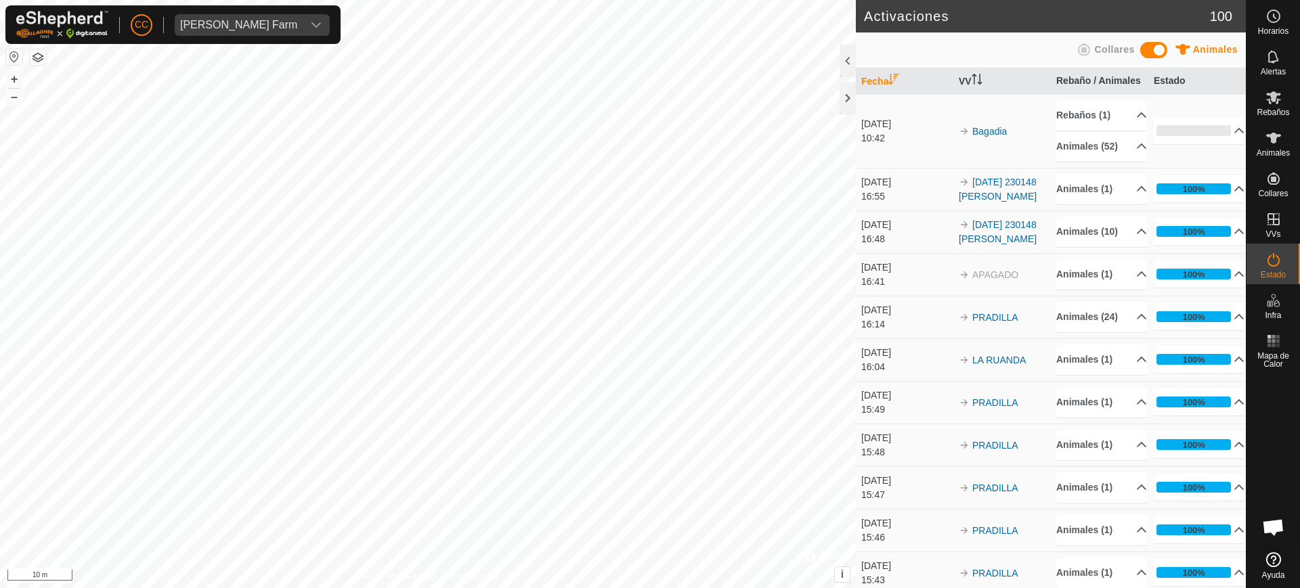
scroll to position [1054, 0]
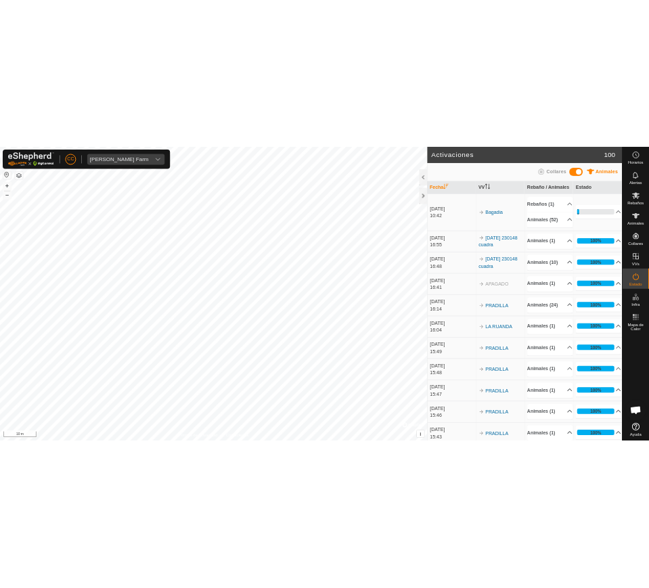
scroll to position [1054, 0]
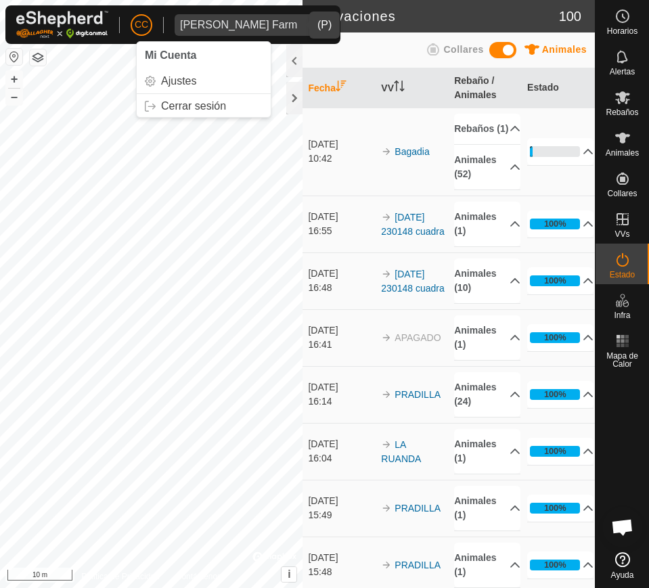
click at [204, 18] on span "[PERSON_NAME] Farm" at bounding box center [239, 25] width 128 height 22
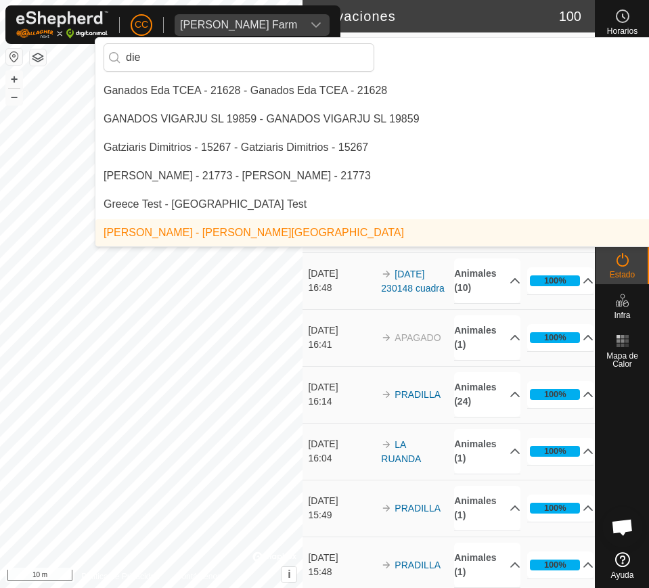
scroll to position [0, 0]
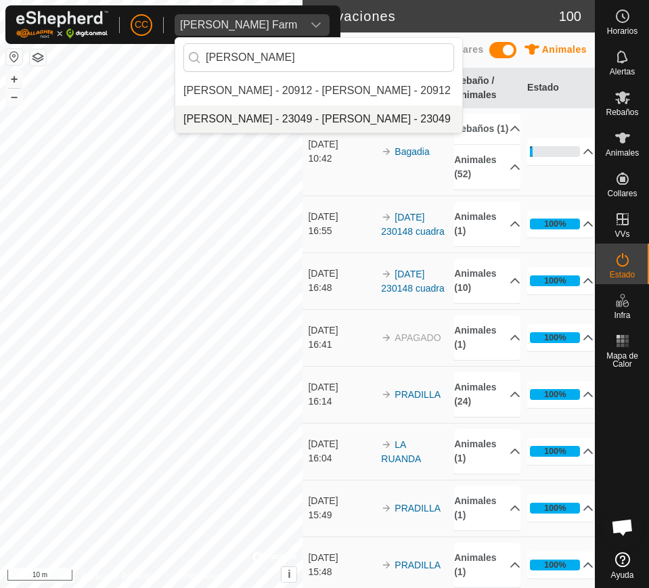
type input "diego i"
click at [236, 130] on li "Diego Izquierdo Jorge - 23049 - Diego Izquierdo Jorge - 23049" at bounding box center [318, 119] width 287 height 27
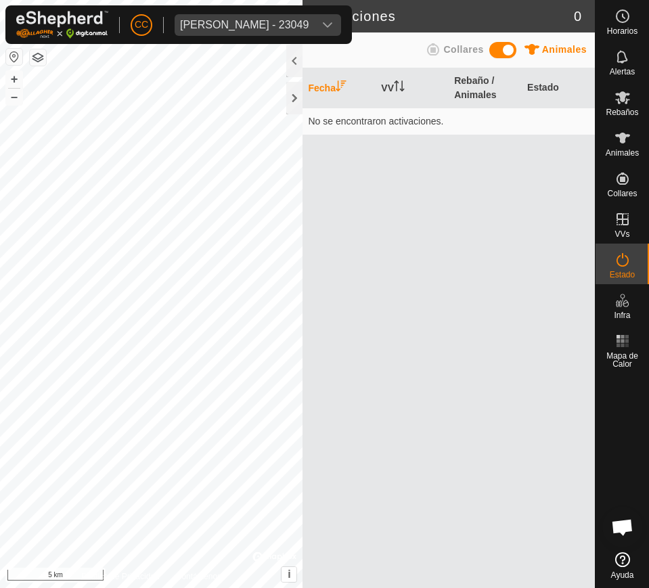
click at [594, 143] on div "Fecha VV Rebaño / Animales Estado No se encontraron activaciones." at bounding box center [449, 328] width 293 height 520
click at [615, 146] on icon at bounding box center [623, 138] width 16 height 16
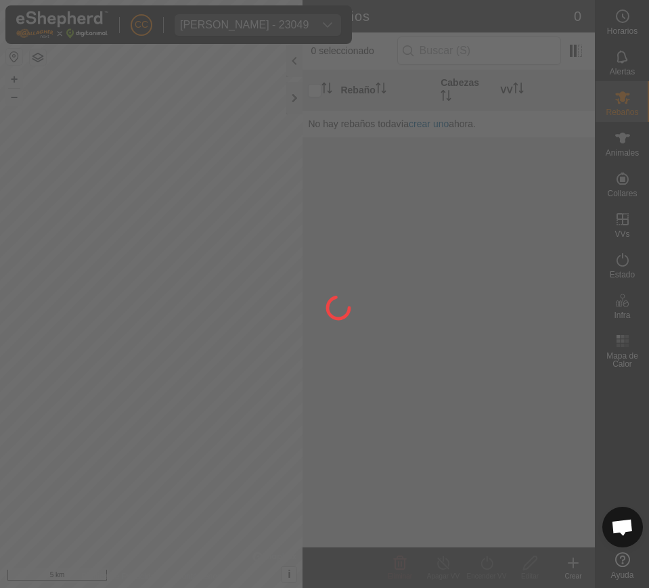
click at [611, 180] on div at bounding box center [324, 294] width 649 height 588
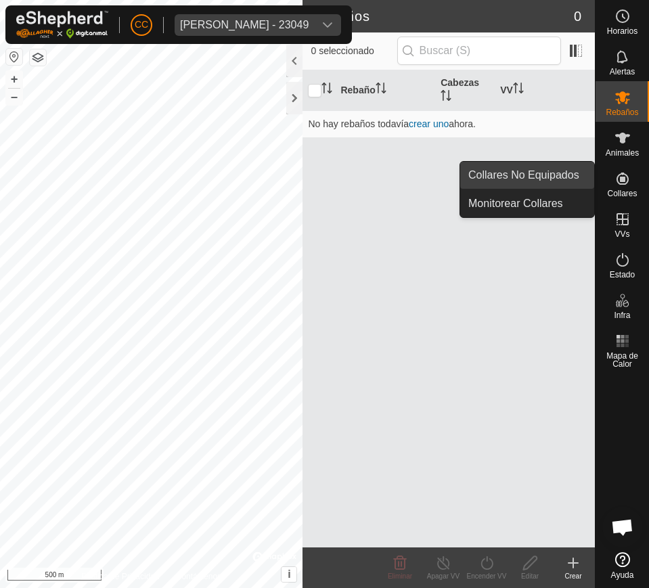
drag, startPoint x: 594, startPoint y: 173, endPoint x: 586, endPoint y: 173, distance: 8.2
click at [586, 173] on link "Collares No Equipados" at bounding box center [527, 175] width 134 height 27
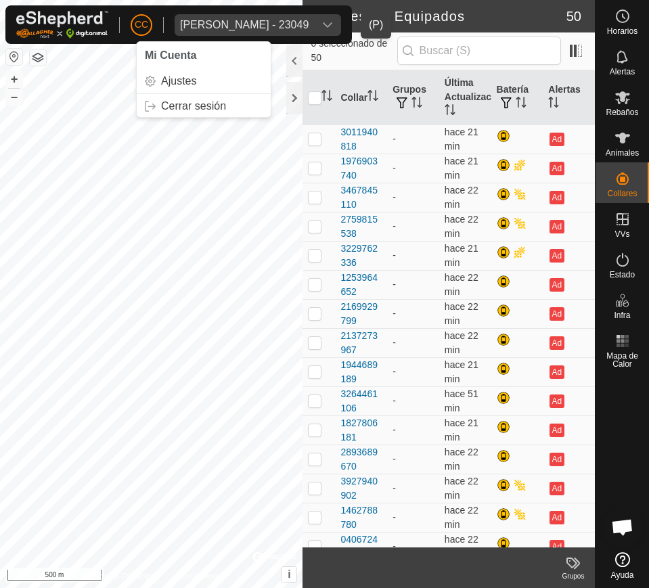
click at [213, 20] on div "Diego Izquierdo Jorge - 23049" at bounding box center [244, 25] width 129 height 11
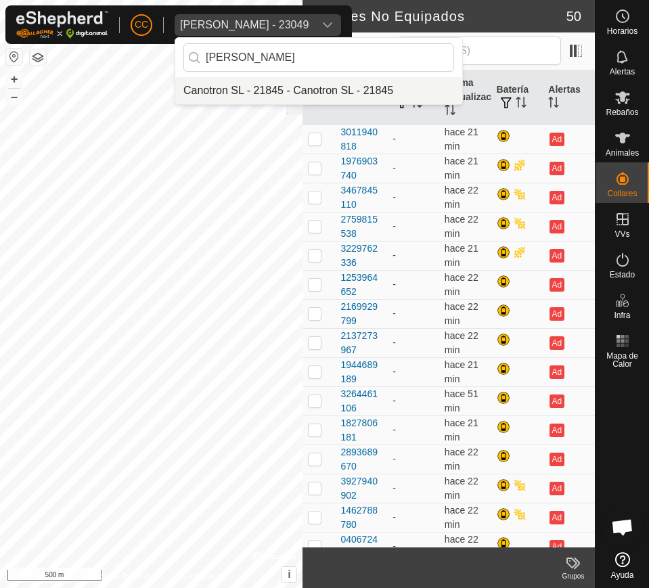
type input "canotro"
click at [351, 87] on li "Canotron SL - 21845 - Canotron SL - 21845" at bounding box center [318, 90] width 287 height 27
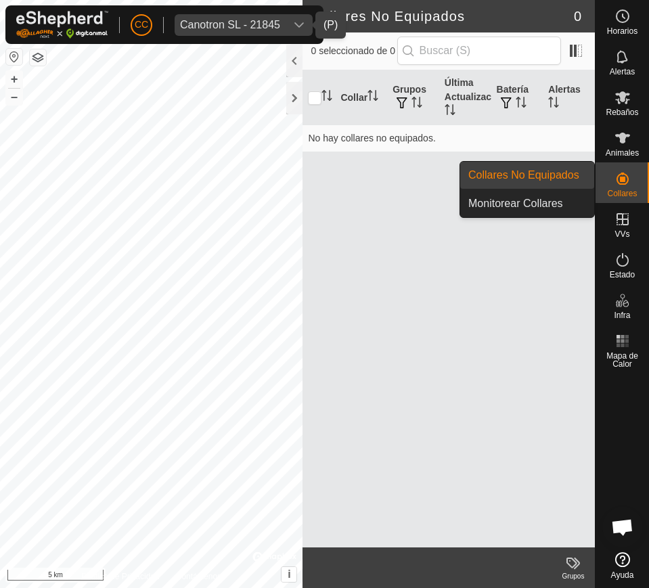
click at [626, 195] on span "Collares" at bounding box center [622, 194] width 30 height 8
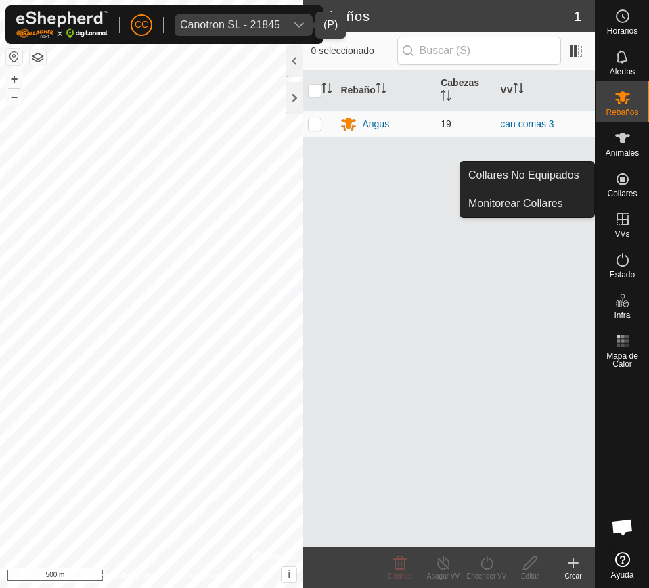
click at [620, 188] on es-neckbands-svg-icon at bounding box center [623, 179] width 24 height 22
click at [561, 175] on link "Collares No Equipados" at bounding box center [527, 175] width 134 height 27
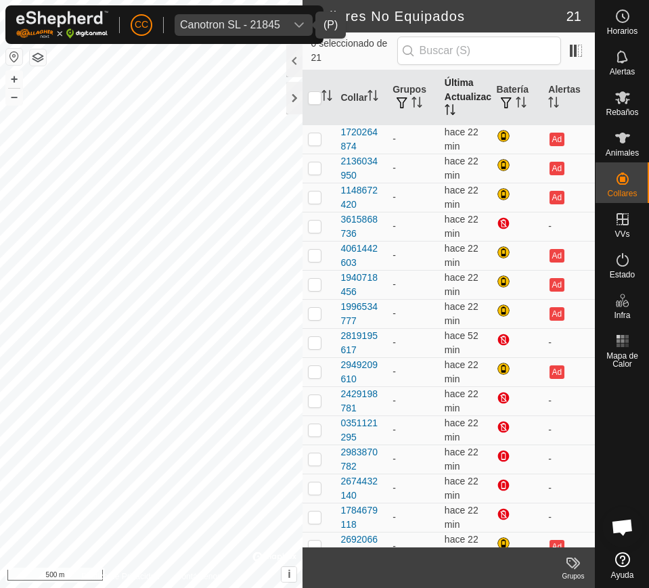
click at [450, 104] on icon "Activar para ordenar" at bounding box center [450, 109] width 11 height 11
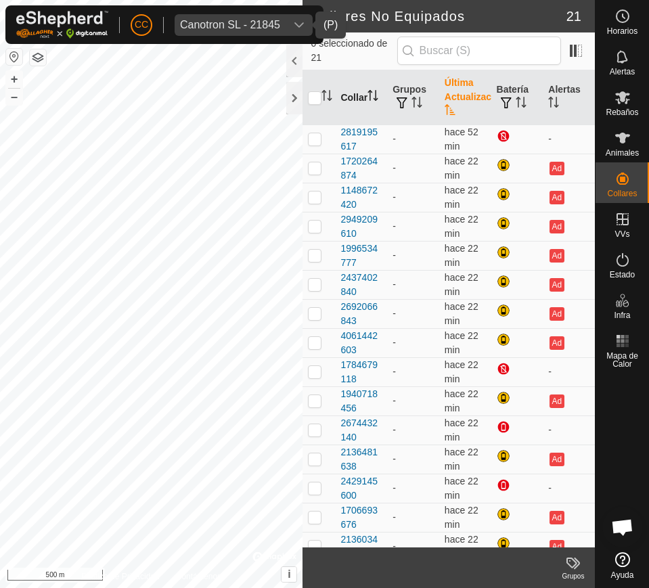
click at [352, 110] on th "Collar" at bounding box center [361, 97] width 52 height 55
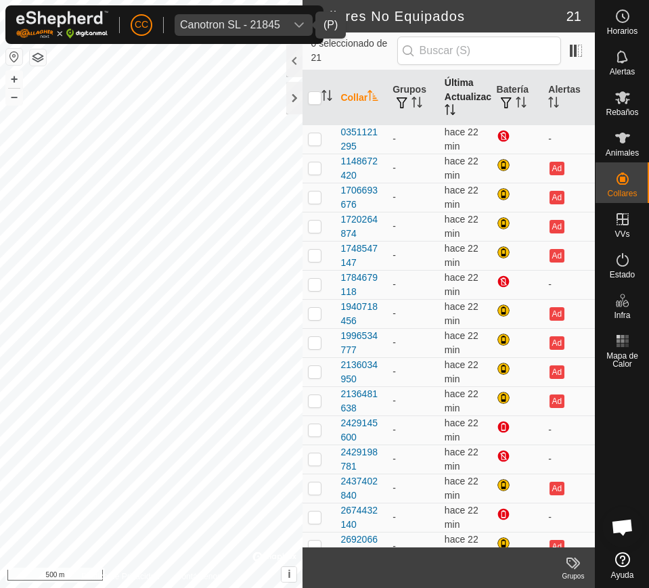
click at [352, 110] on th "Collar" at bounding box center [361, 97] width 52 height 55
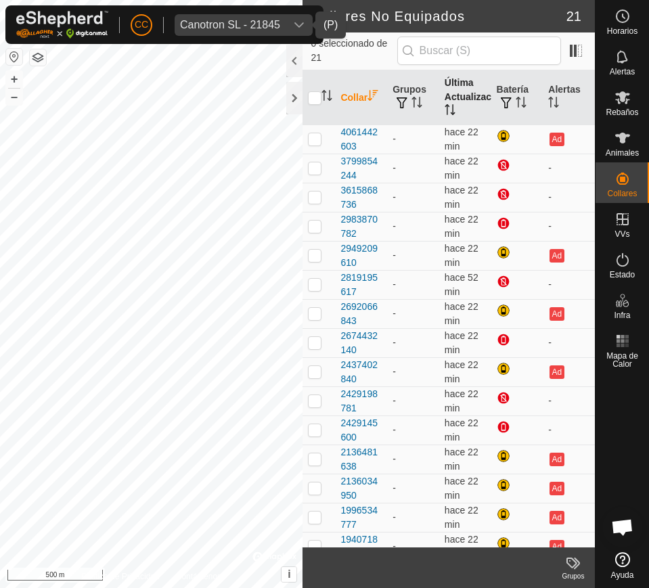
click at [454, 102] on th "Última Actualización" at bounding box center [465, 97] width 52 height 55
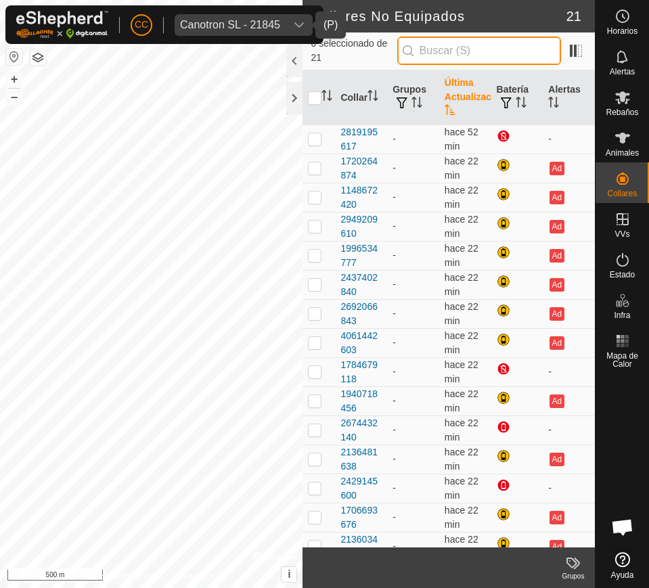
click at [483, 47] on input "text" at bounding box center [479, 51] width 164 height 28
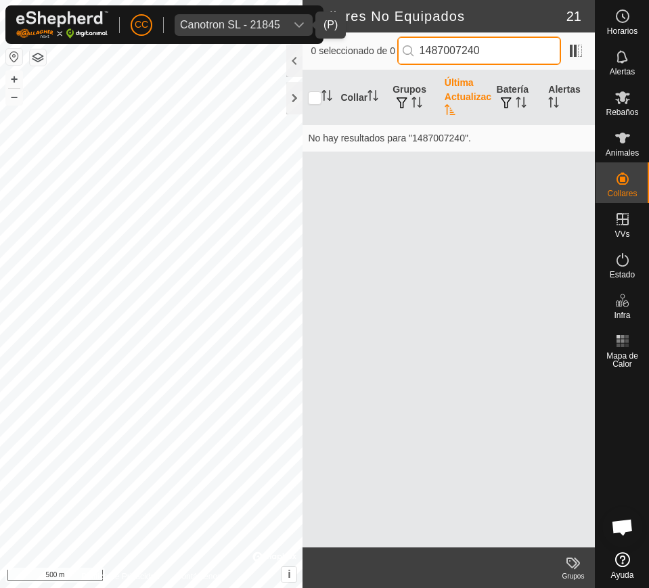
drag, startPoint x: 488, startPoint y: 57, endPoint x: 411, endPoint y: 53, distance: 76.6
click at [412, 53] on p-iconfield "1487007240" at bounding box center [479, 51] width 164 height 28
type input "1487007240"
click at [632, 149] on span "Animales" at bounding box center [622, 153] width 33 height 8
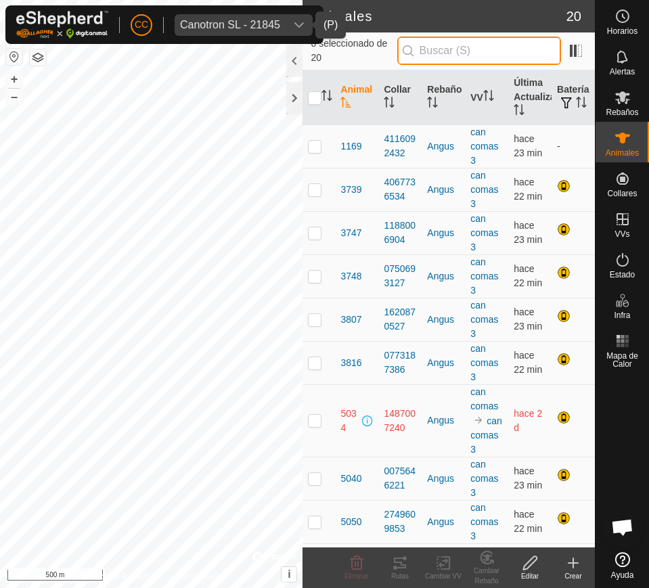
click at [524, 45] on input "text" at bounding box center [479, 51] width 164 height 28
paste input "1487007240"
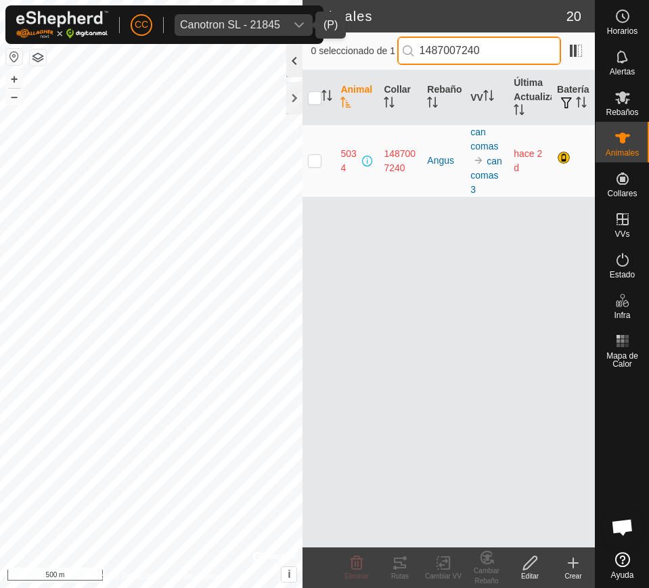
type input "1487007240"
click at [294, 65] on div at bounding box center [294, 61] width 16 height 33
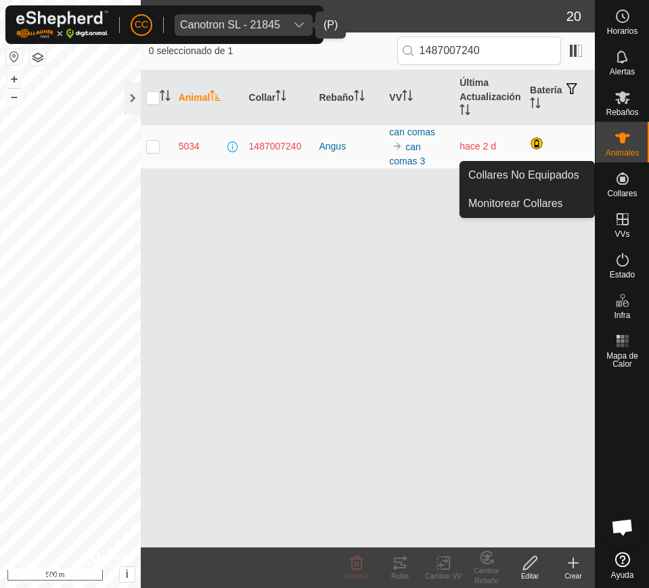
drag, startPoint x: 622, startPoint y: 165, endPoint x: 617, endPoint y: 176, distance: 12.4
click at [617, 176] on icon at bounding box center [623, 179] width 16 height 16
click at [558, 165] on link "Collares No Equipados" at bounding box center [527, 175] width 134 height 27
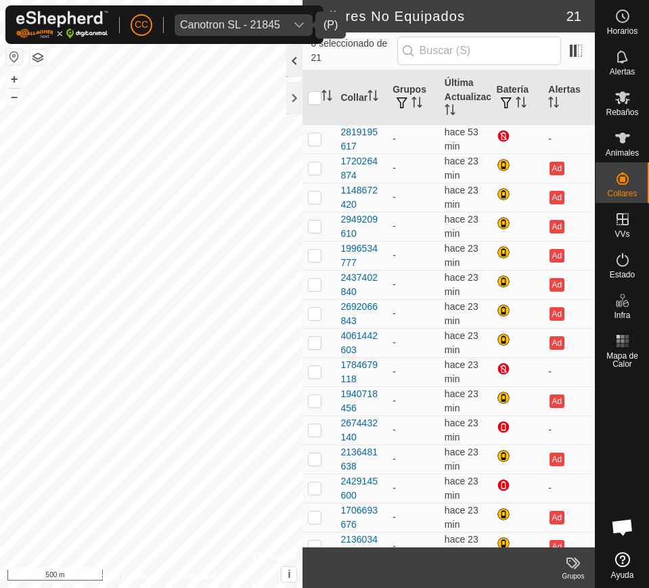
click at [297, 66] on div at bounding box center [294, 61] width 16 height 33
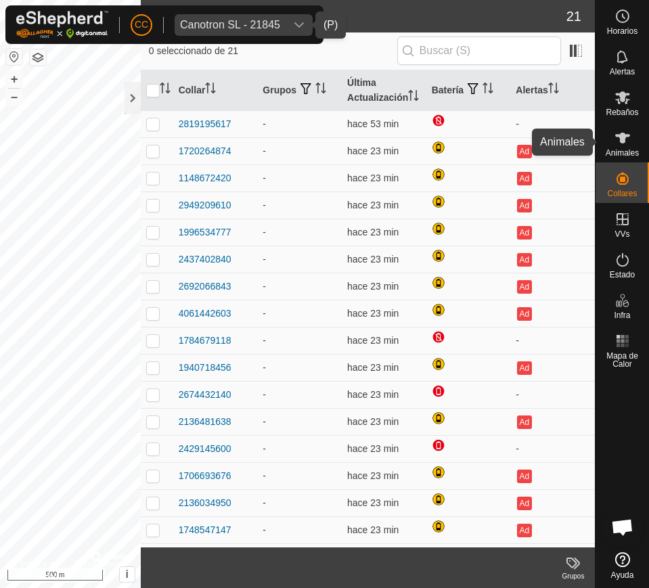
click at [608, 145] on div "Animales" at bounding box center [622, 142] width 53 height 41
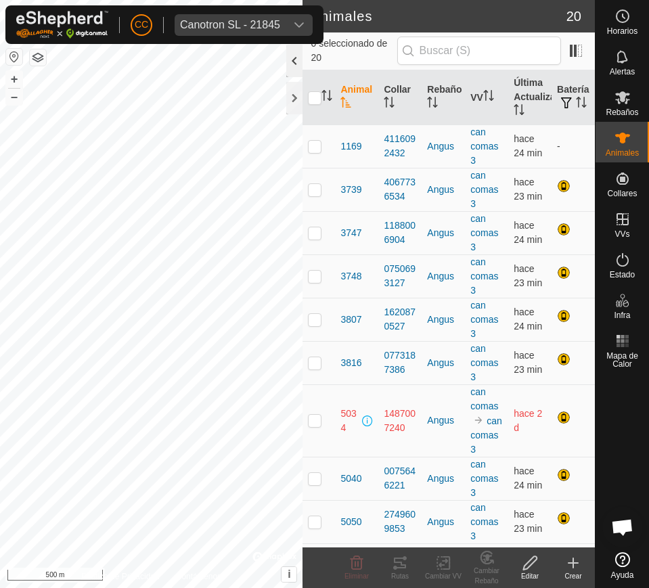
click at [293, 63] on div at bounding box center [294, 61] width 16 height 33
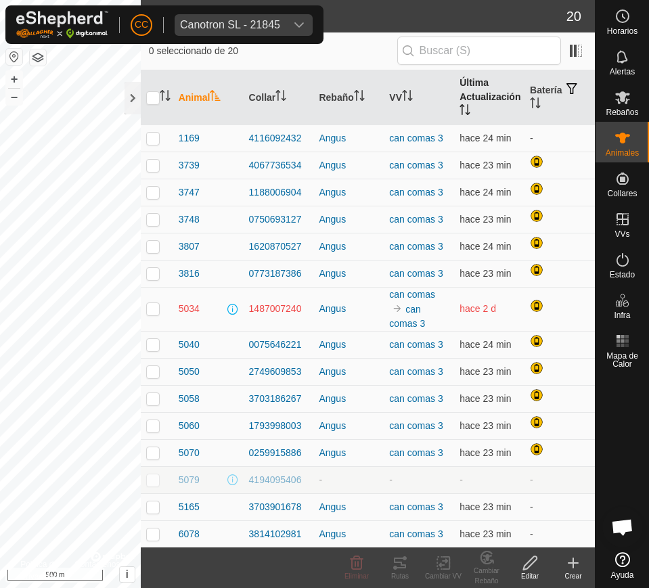
click at [463, 100] on th "Última Actualización" at bounding box center [489, 97] width 70 height 55
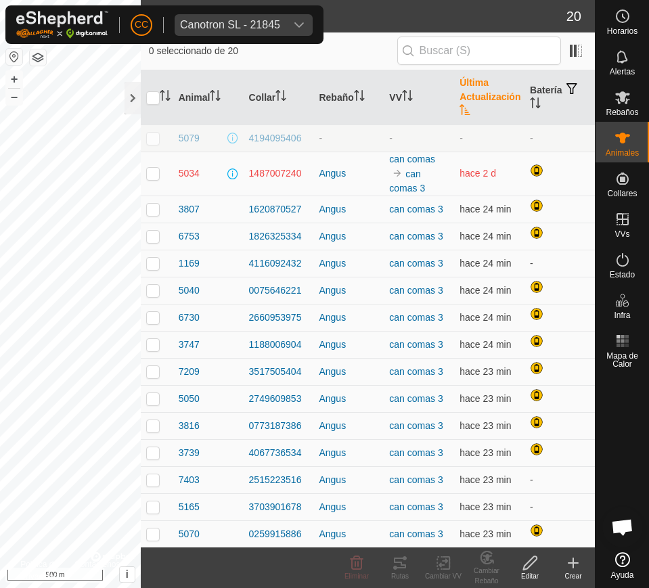
drag, startPoint x: 509, startPoint y: 177, endPoint x: 217, endPoint y: 173, distance: 291.2
click at [217, 173] on tr "5034 1487007240 Angus can comas can comas 3 hace 2 d" at bounding box center [368, 174] width 454 height 44
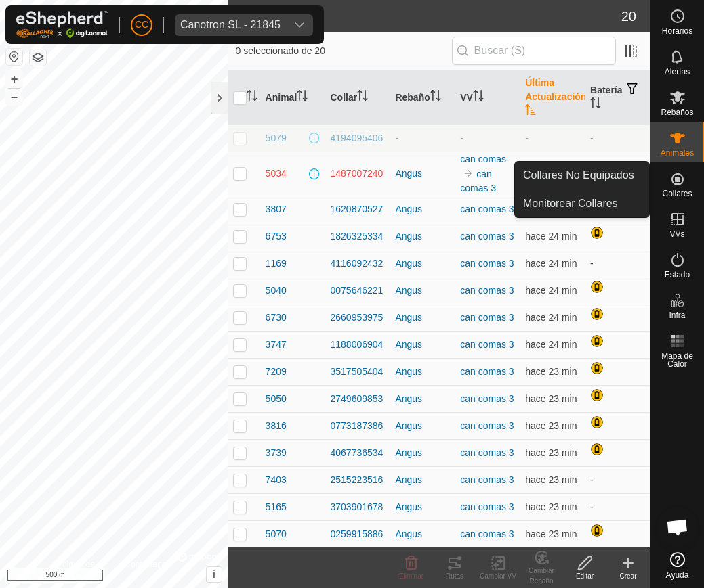
click at [677, 182] on icon at bounding box center [677, 179] width 16 height 16
click at [565, 173] on link "Collares No Equipados" at bounding box center [582, 175] width 134 height 27
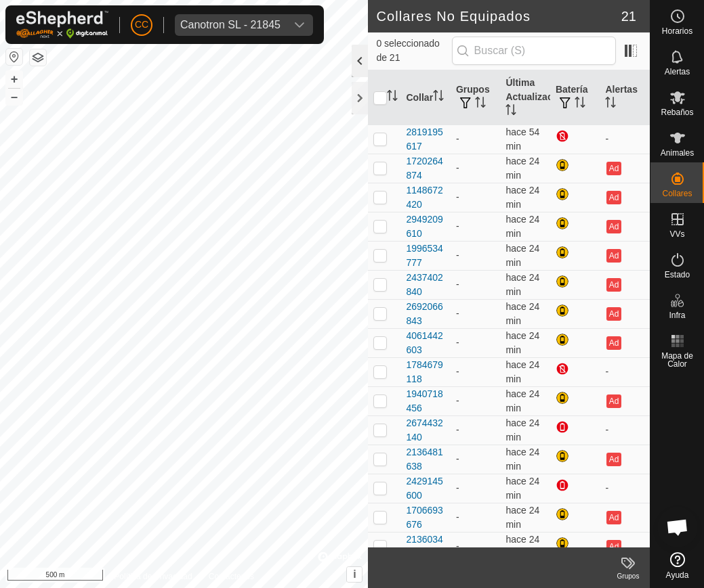
click at [361, 64] on div at bounding box center [359, 61] width 16 height 33
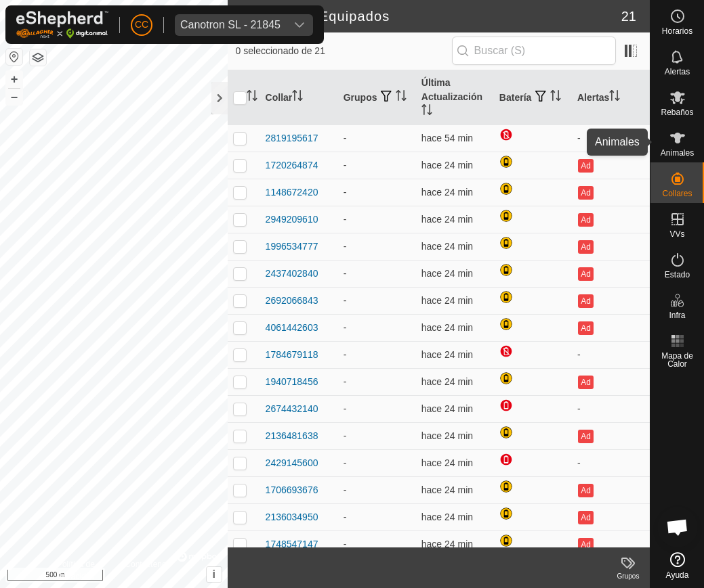
click at [671, 146] on icon at bounding box center [677, 138] width 16 height 16
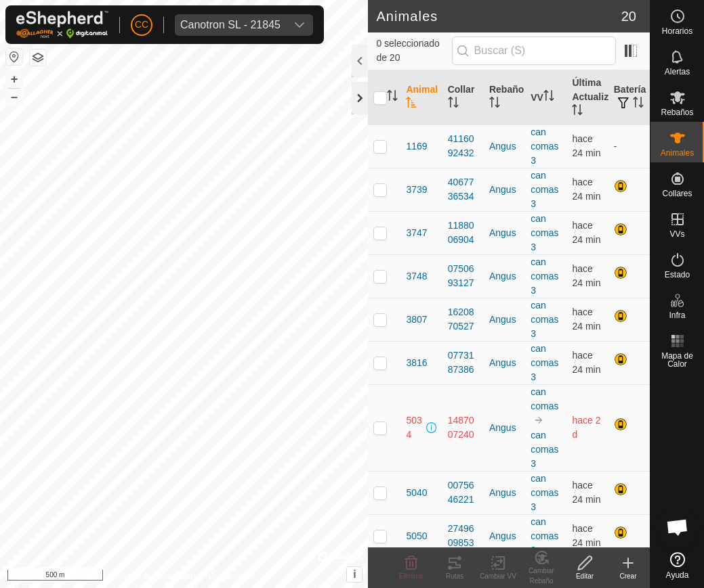
click at [355, 97] on div at bounding box center [359, 98] width 16 height 33
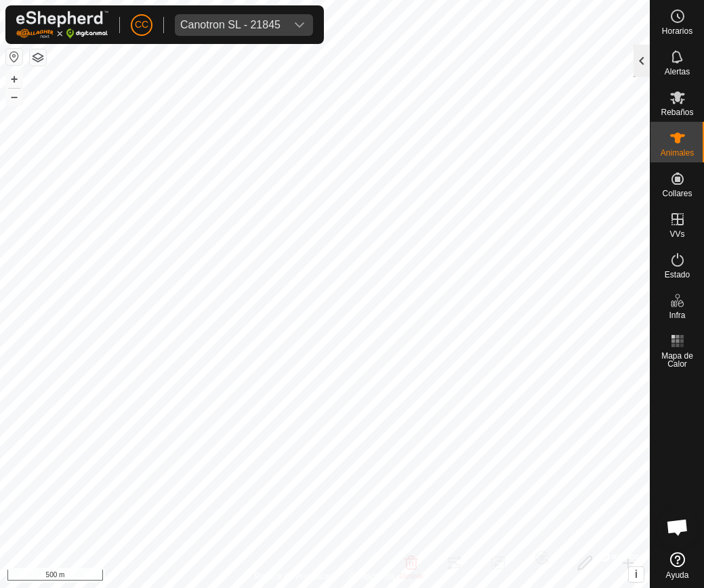
click at [643, 61] on div at bounding box center [641, 61] width 16 height 33
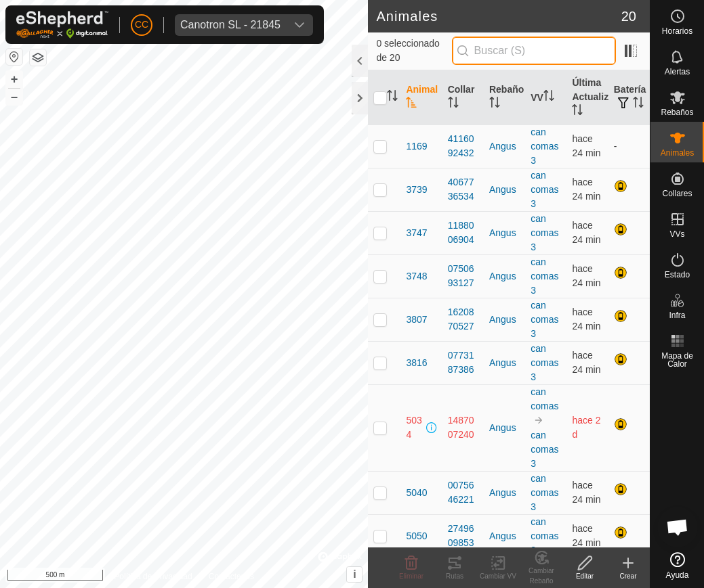
click at [512, 51] on input "text" at bounding box center [534, 51] width 164 height 28
paste input "1487007240"
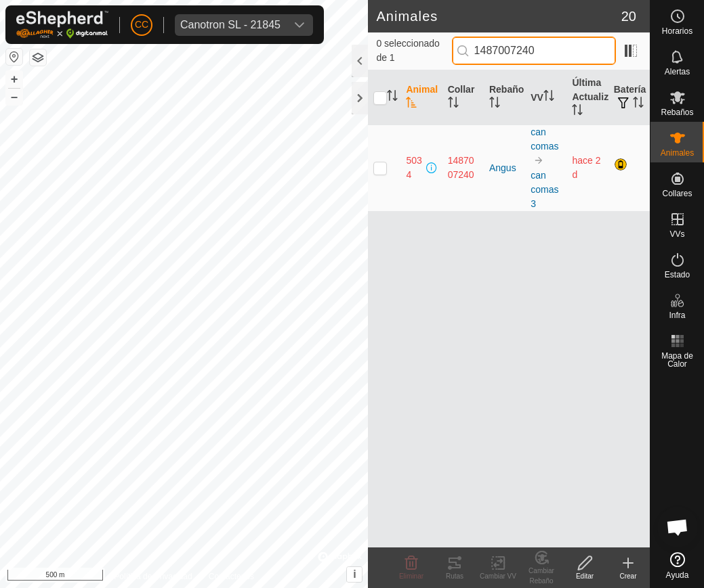
type input "1487007240"
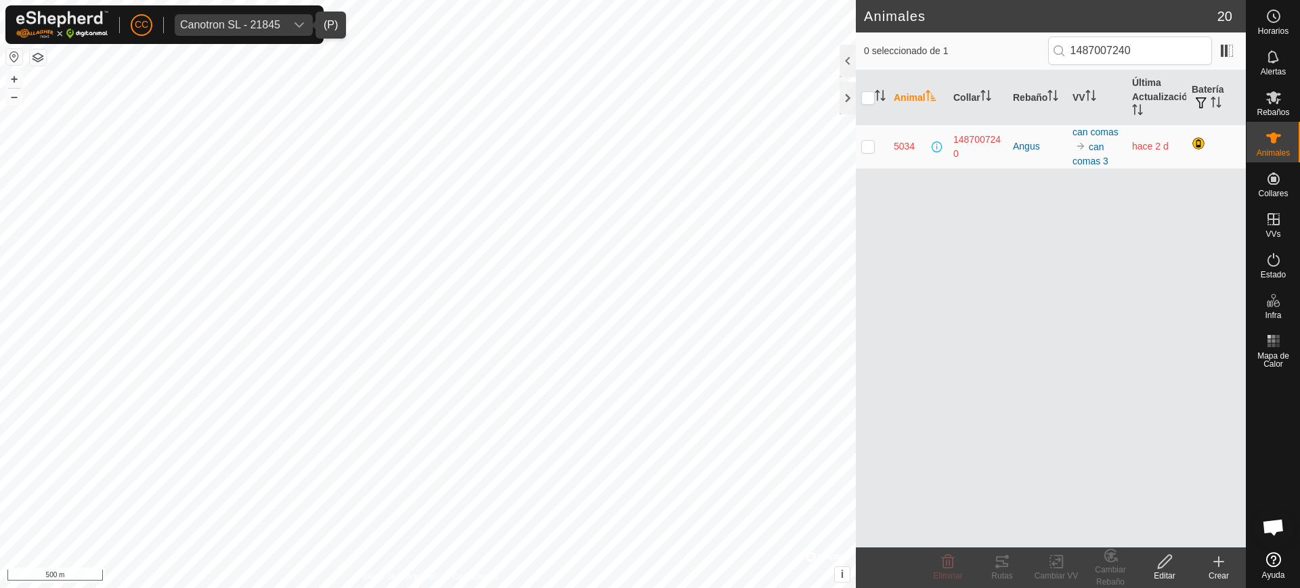
click at [227, 16] on span "Canotron SL - 21845" at bounding box center [230, 25] width 111 height 22
type input "albi"
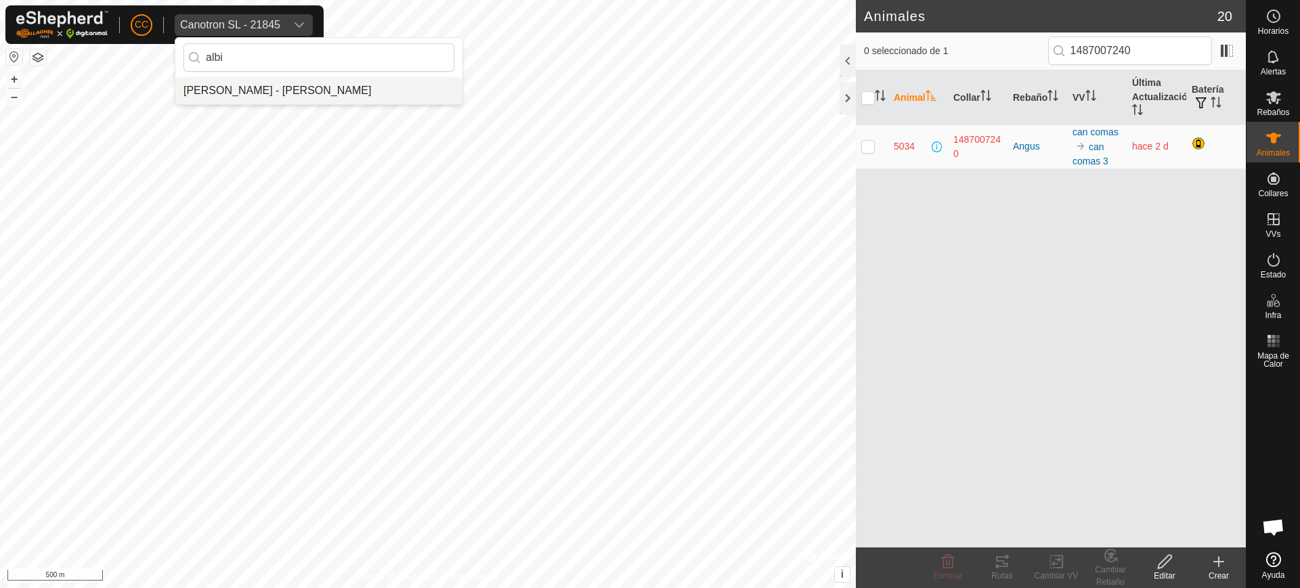
click at [257, 87] on li "ALBINO APARICIO MARTINEZ - ALBINO APARICIO MARTINEZ" at bounding box center [318, 90] width 287 height 27
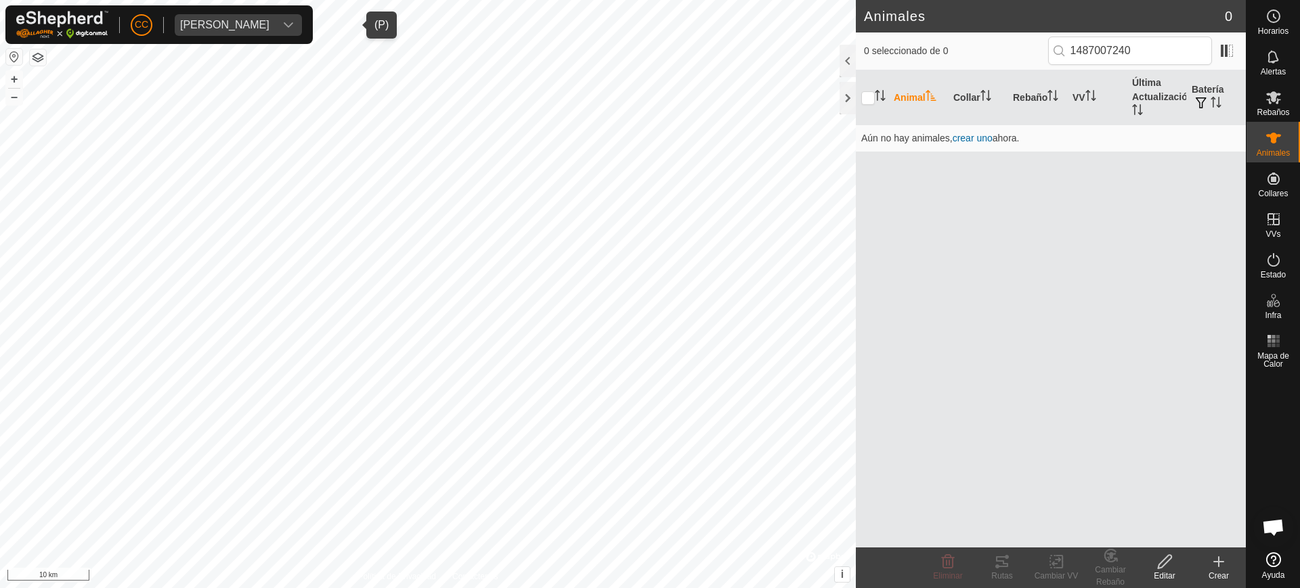
click at [12, 54] on button "button" at bounding box center [14, 57] width 16 height 16
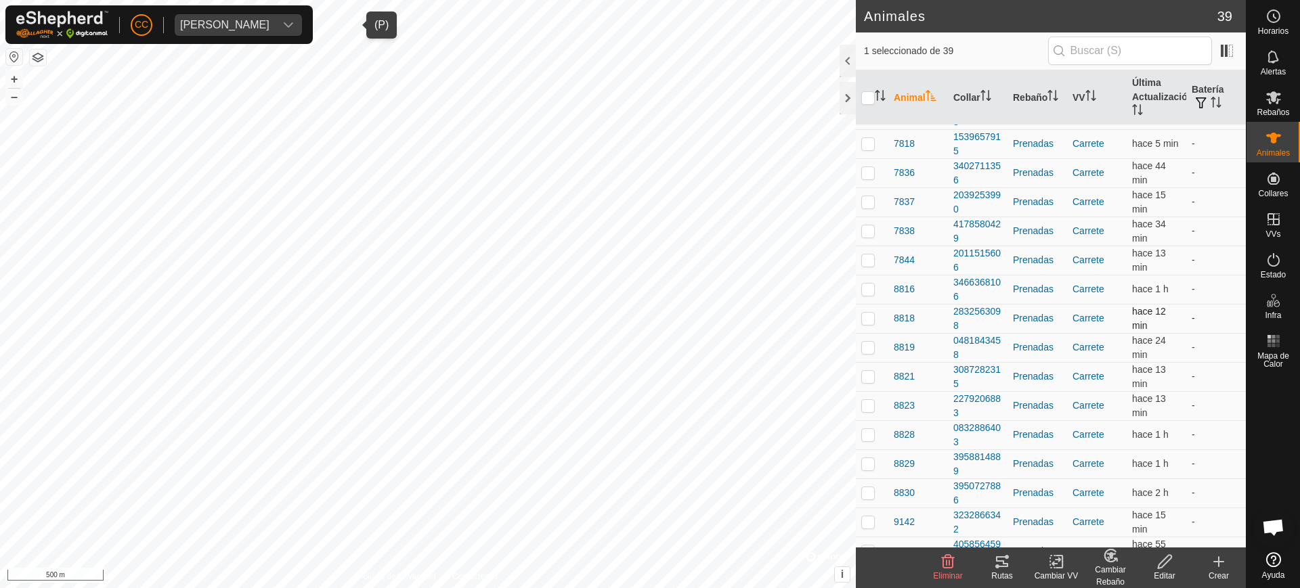
scroll to position [713, 0]
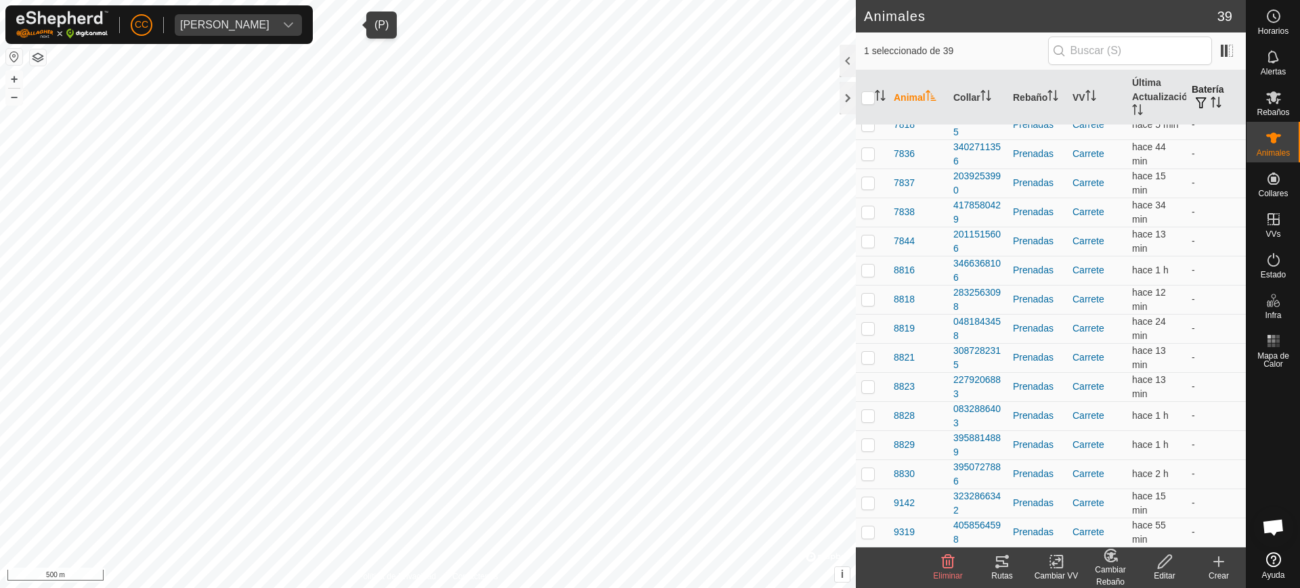
click at [1203, 95] on th "Batería" at bounding box center [1216, 97] width 60 height 55
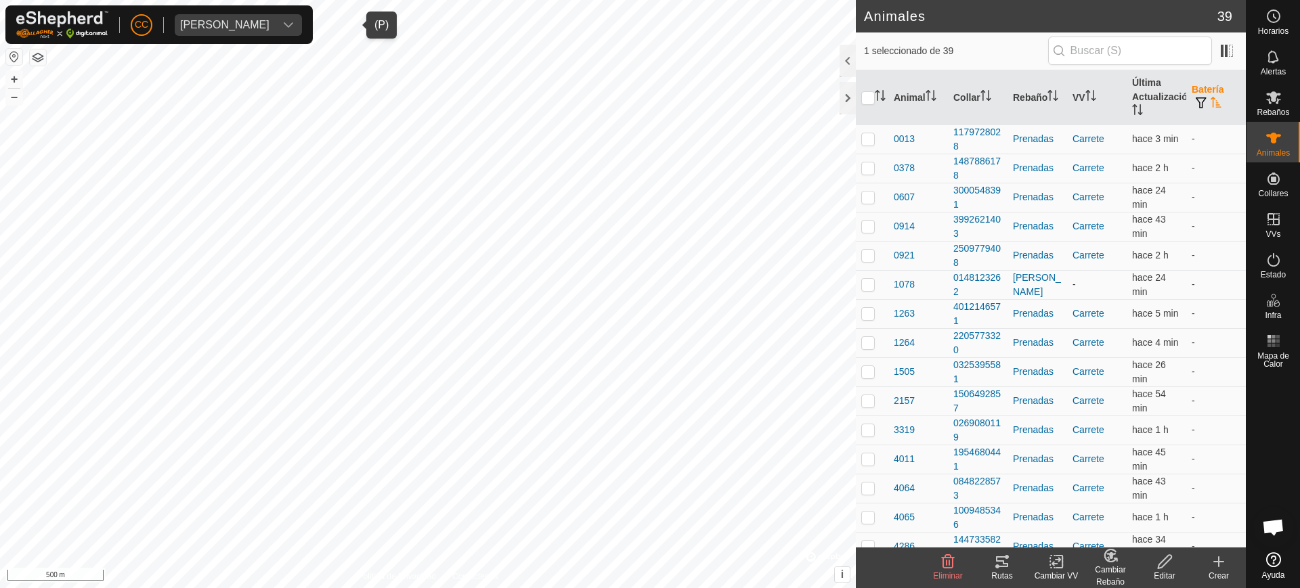
click at [1203, 95] on th "Batería" at bounding box center [1216, 97] width 60 height 55
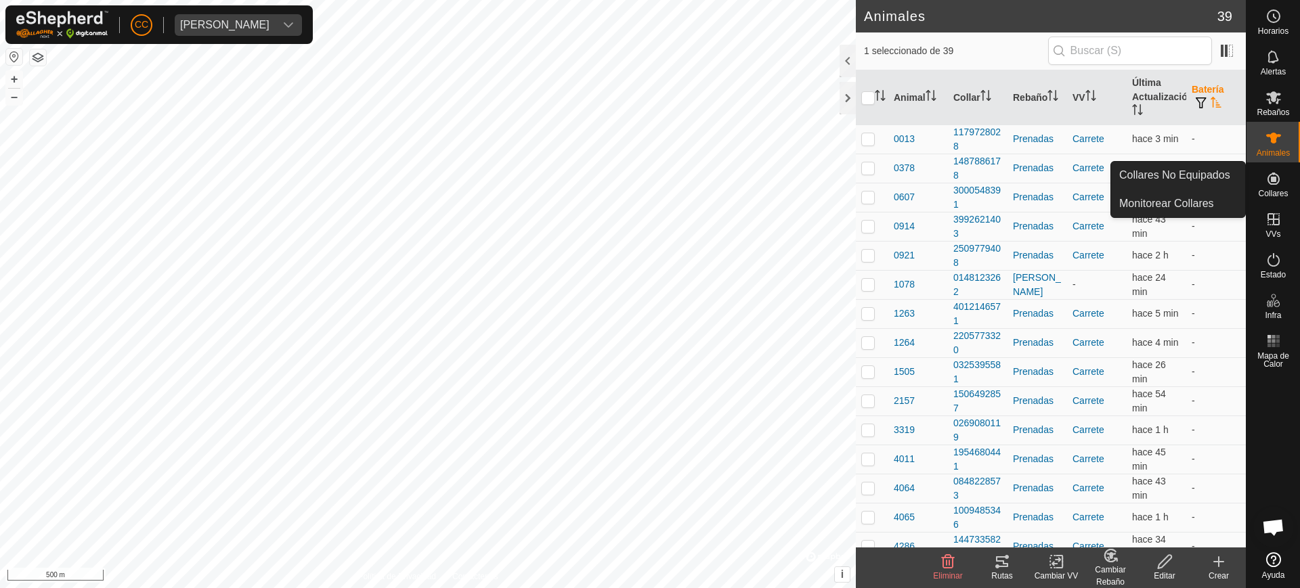
click at [1275, 190] on span "Collares" at bounding box center [1273, 194] width 30 height 8
click at [1220, 179] on link "Collares No Equipados" at bounding box center [1178, 175] width 134 height 27
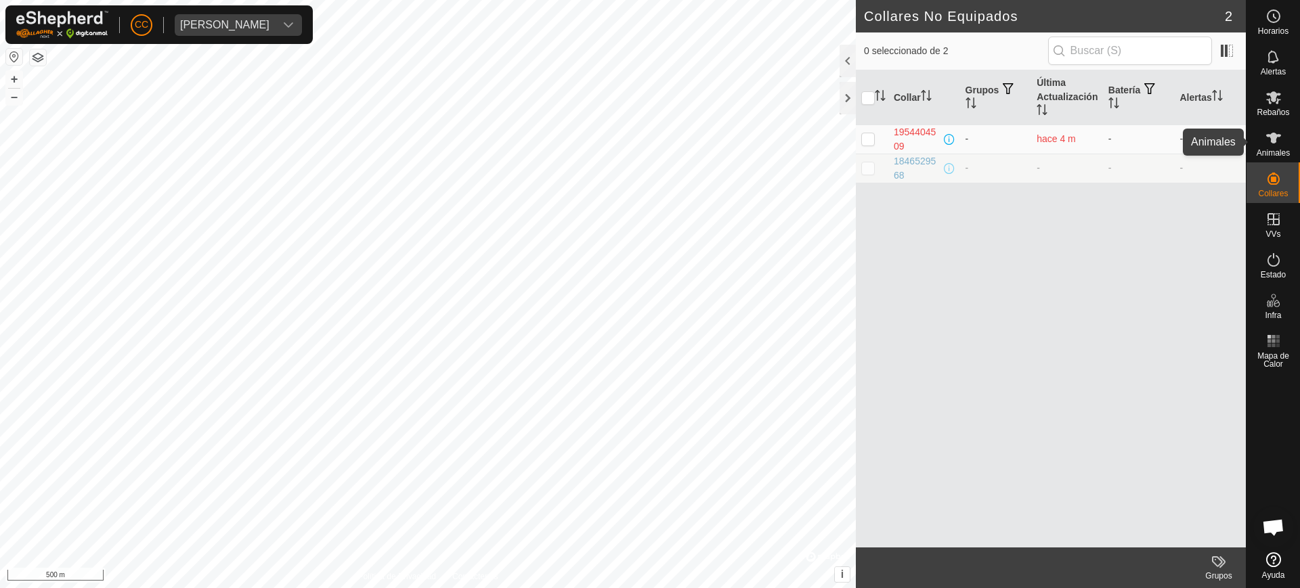
click at [1273, 151] on span "Animales" at bounding box center [1273, 153] width 33 height 8
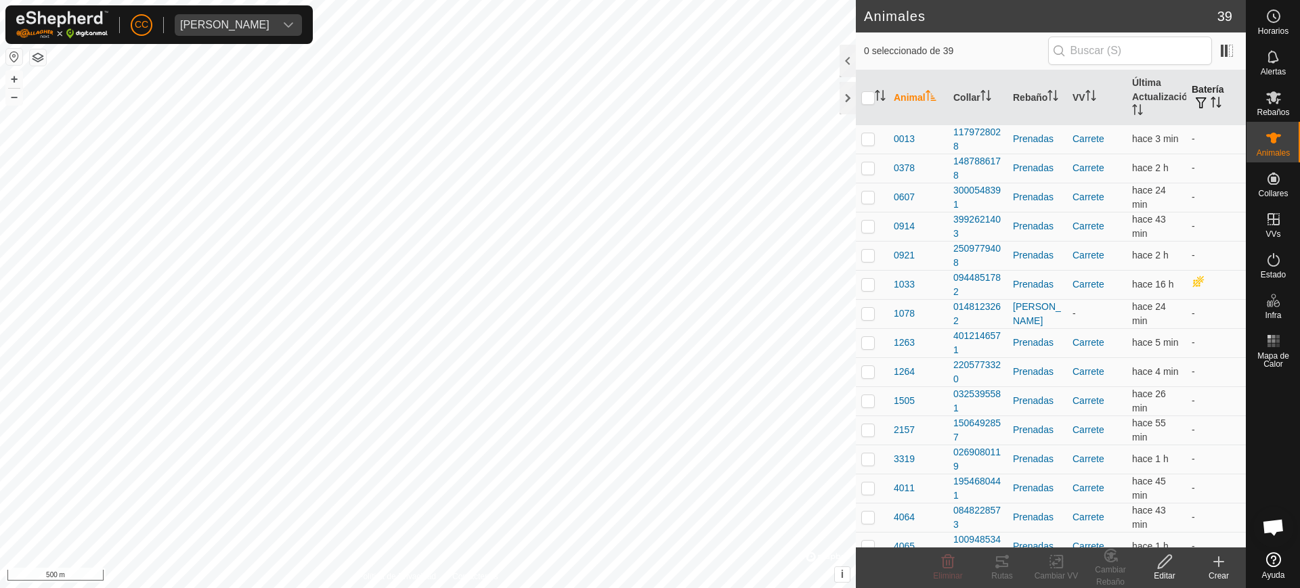
click at [1218, 106] on icon "Activar para ordenar" at bounding box center [1218, 102] width 1 height 11
click at [1211, 106] on icon "Activar para ordenar" at bounding box center [1216, 102] width 11 height 11
click at [1211, 107] on icon "Activar para ordenar" at bounding box center [1216, 102] width 10 height 11
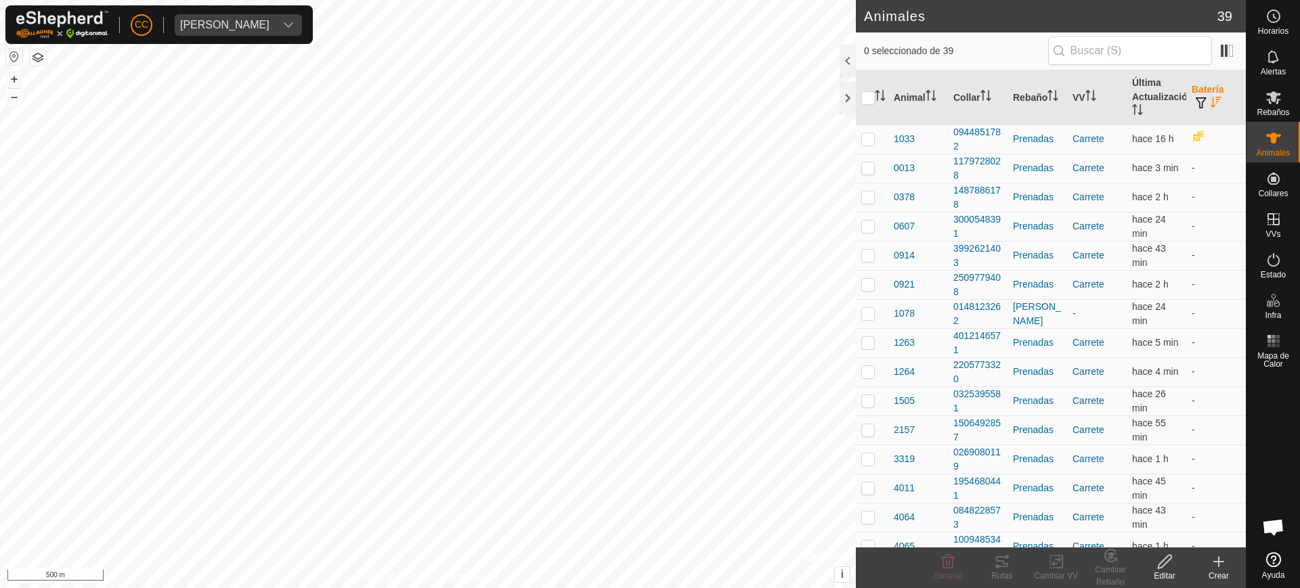
click at [1211, 107] on icon "Activar para ordenar" at bounding box center [1216, 102] width 11 height 11
click at [1205, 114] on th "Batería" at bounding box center [1216, 97] width 60 height 55
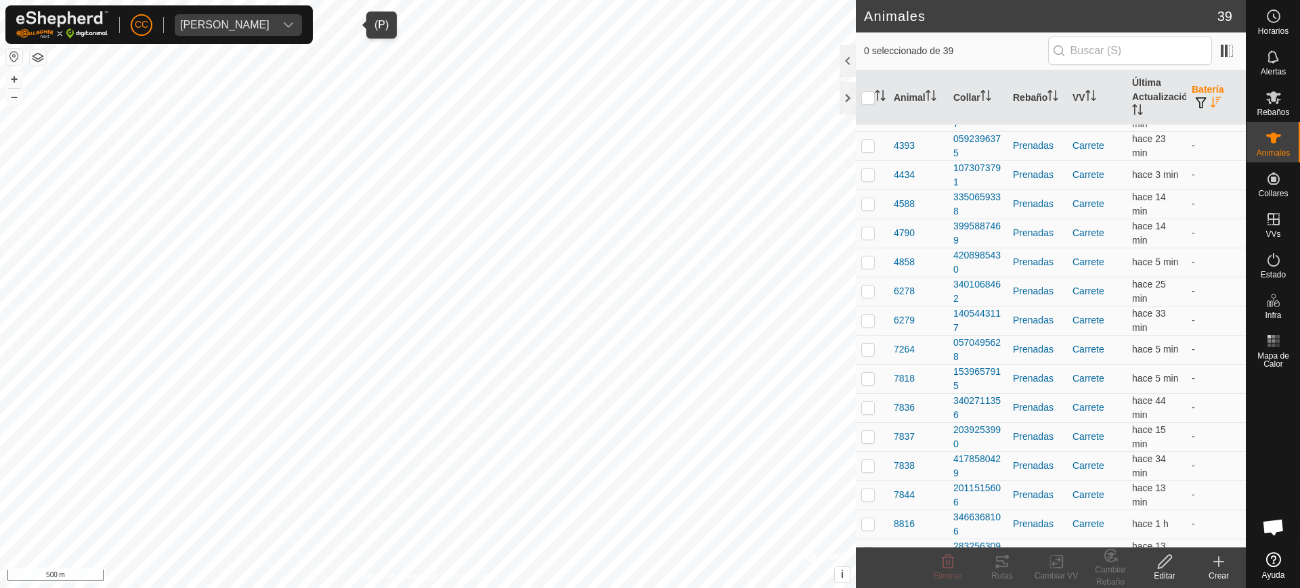
click at [263, 21] on div "ALBINO APARICIO MARTINEZ" at bounding box center [224, 25] width 89 height 11
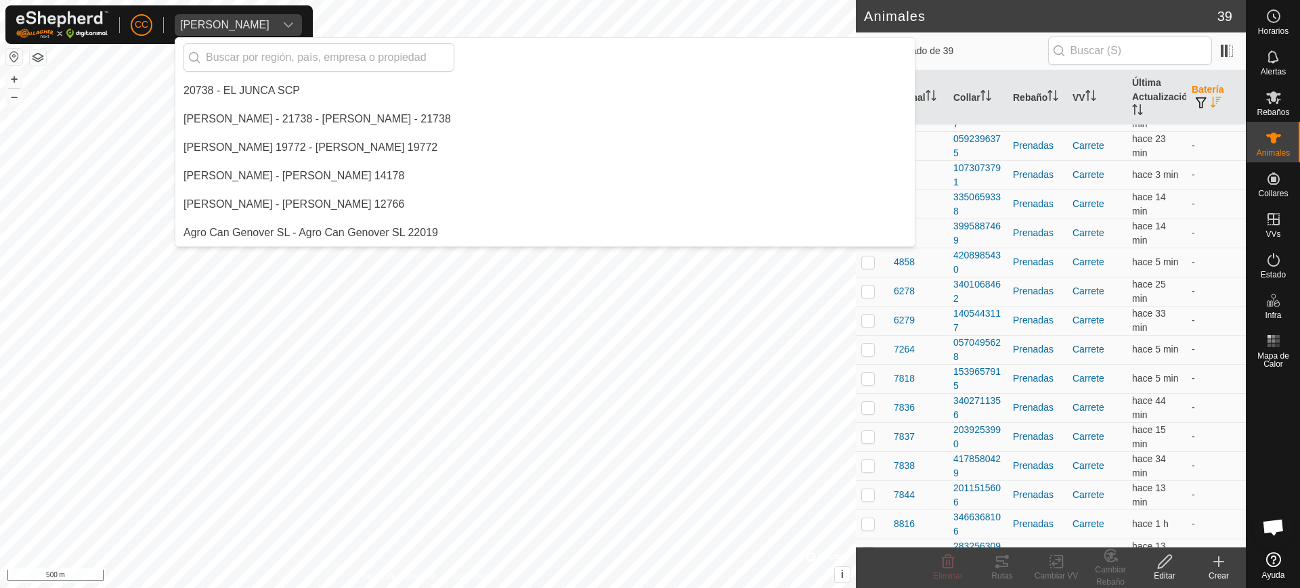
scroll to position [341, 0]
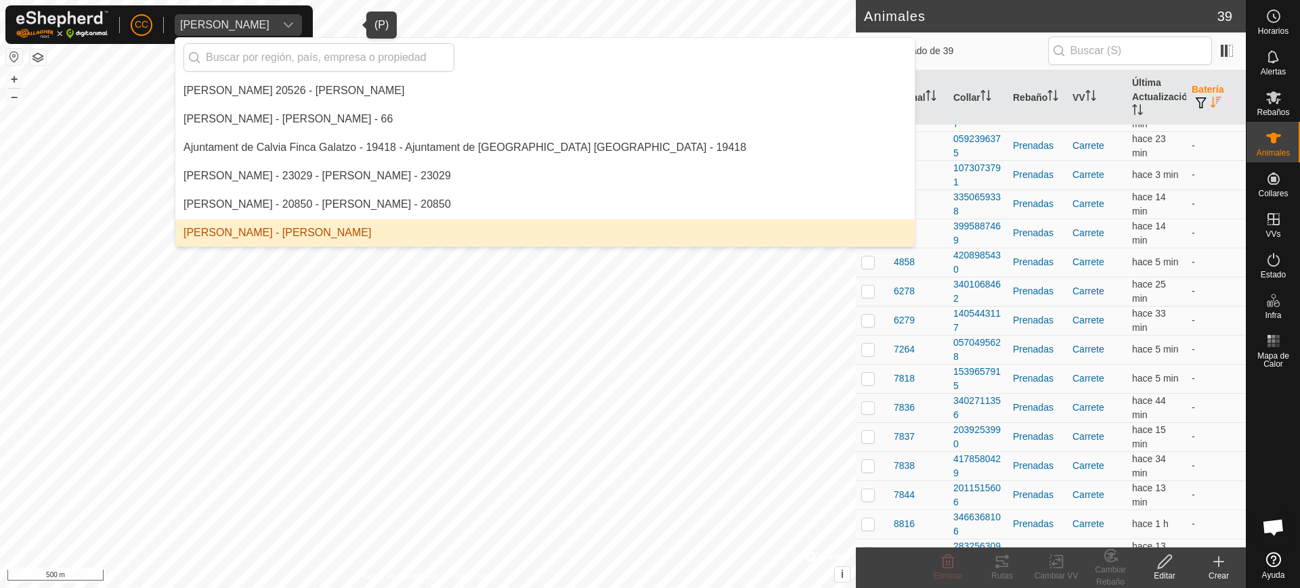
click at [290, 228] on li "ALBINO APARICIO MARTINEZ - ALBINO APARICIO MARTINEZ" at bounding box center [544, 232] width 739 height 27
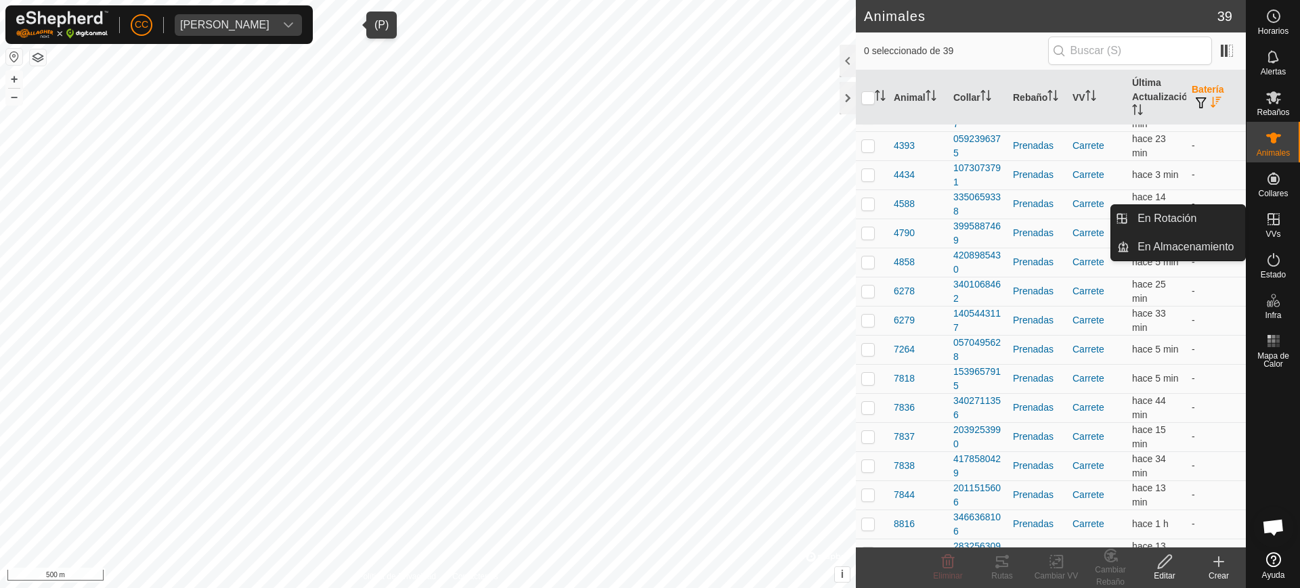
click at [1282, 224] on es-virtualpaddocks-svg-icon at bounding box center [1273, 220] width 24 height 22
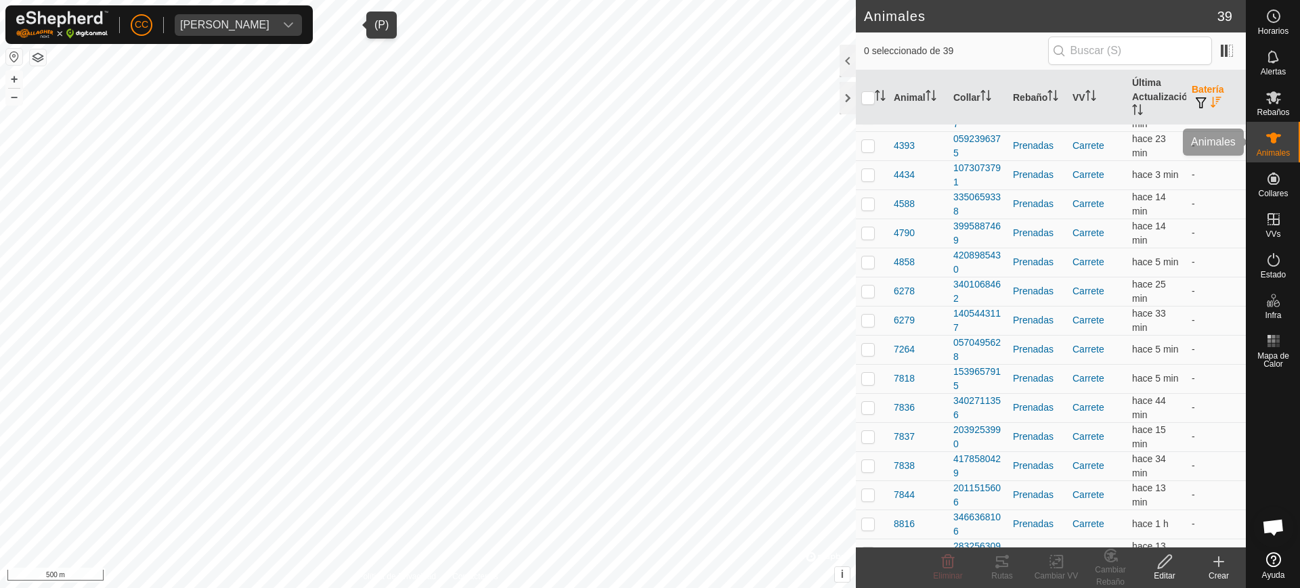
click at [1256, 148] on div "Animales" at bounding box center [1273, 142] width 53 height 41
click at [151, 14] on div "CC" at bounding box center [142, 25] width 22 height 22
click at [147, 5] on div "CC Mi Cuenta Ajustes Cerrar sesión ALBINO APARICIO MARTINEZ" at bounding box center [158, 24] width 307 height 39
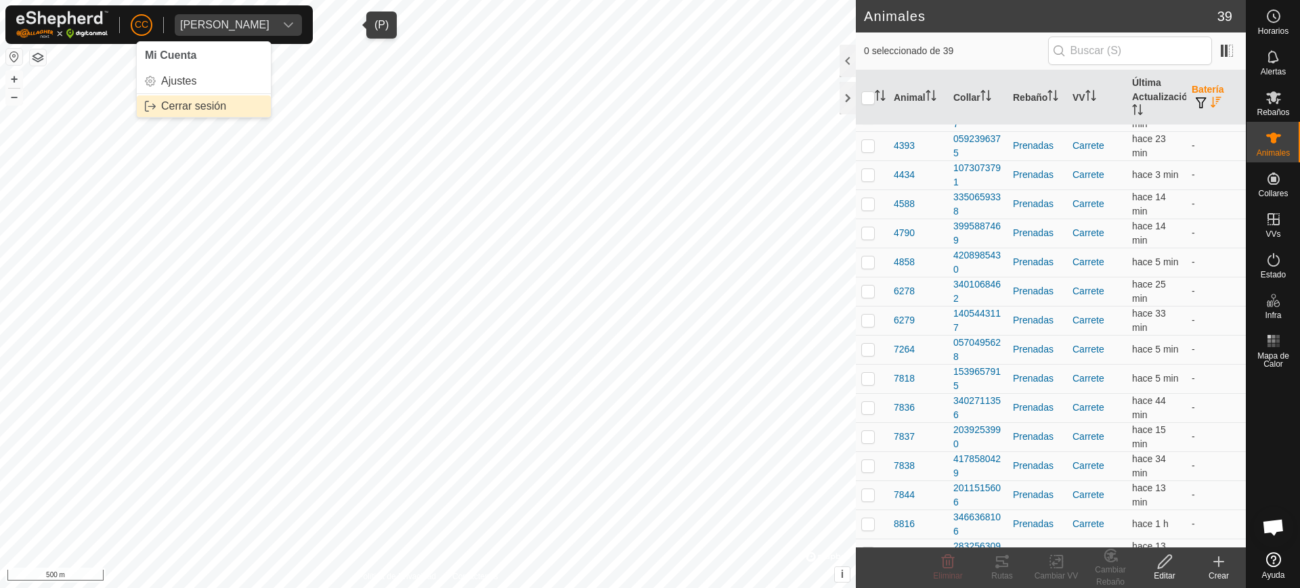
click at [179, 108] on link "Cerrar sesión" at bounding box center [204, 106] width 134 height 22
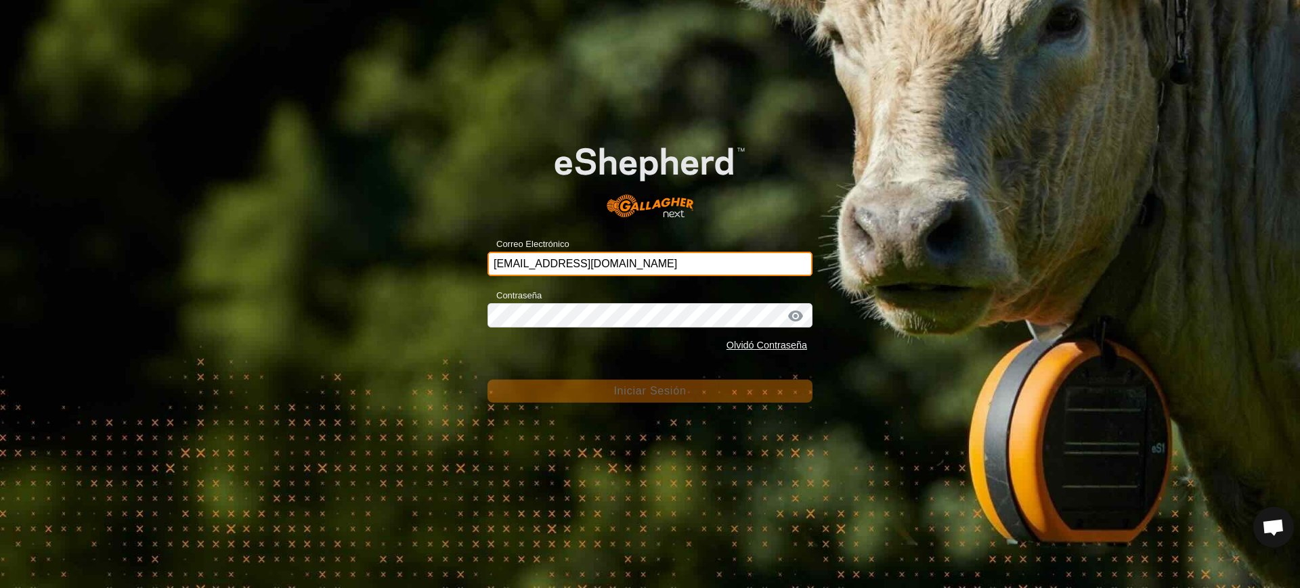
drag, startPoint x: 673, startPoint y: 262, endPoint x: 368, endPoint y: 237, distance: 306.4
click at [368, 236] on div "Correo Electrónico ccallejero@digitanimal.com Contraseña Olvidó Contraseña Inic…" at bounding box center [650, 294] width 1300 height 588
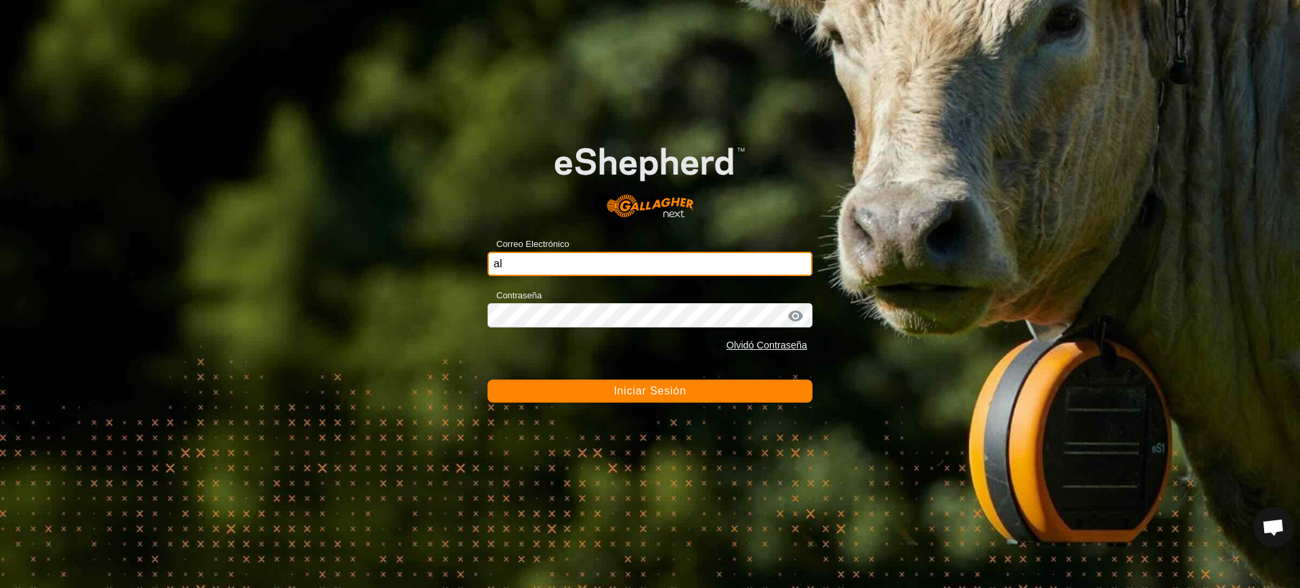
type input "albinoapma@correoganadero.es"
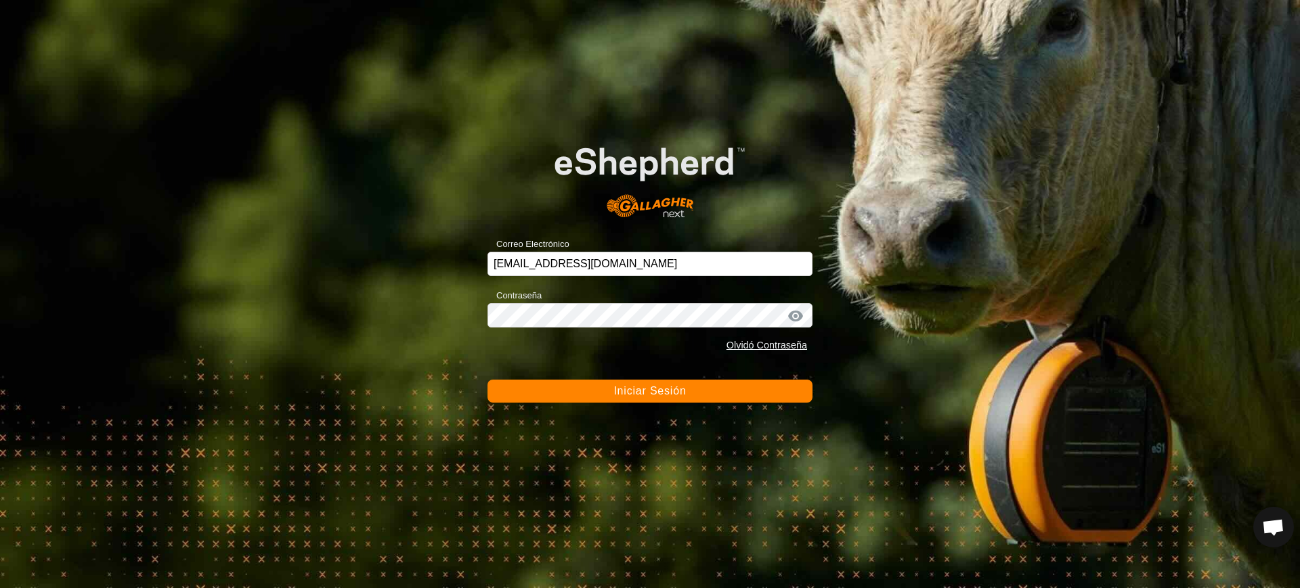
click at [645, 399] on button "Iniciar Sesión" at bounding box center [650, 391] width 325 height 23
